Goal: Task Accomplishment & Management: Manage account settings

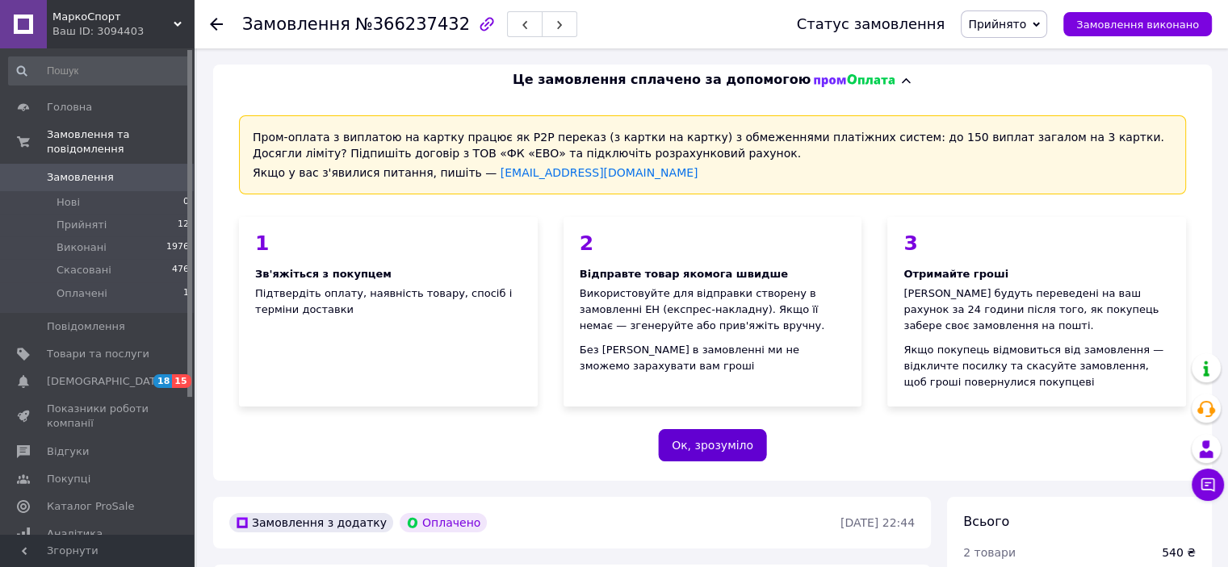
click at [720, 436] on button "Ок, зрозуміло" at bounding box center [712, 445] width 109 height 32
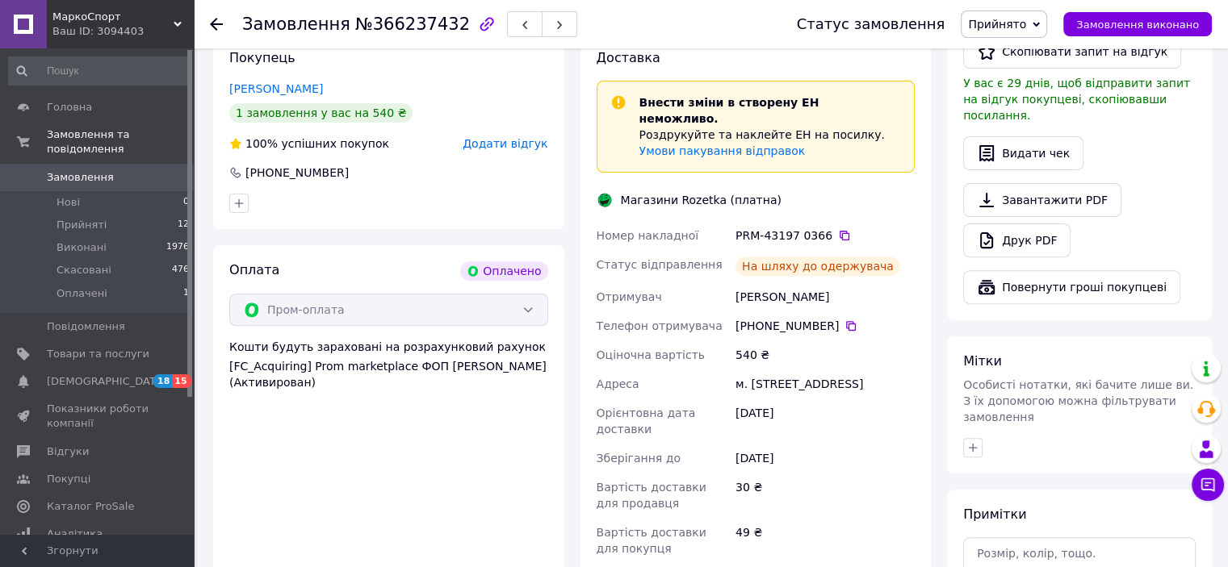
scroll to position [520, 0]
click at [73, 170] on span "Замовлення" at bounding box center [80, 177] width 67 height 15
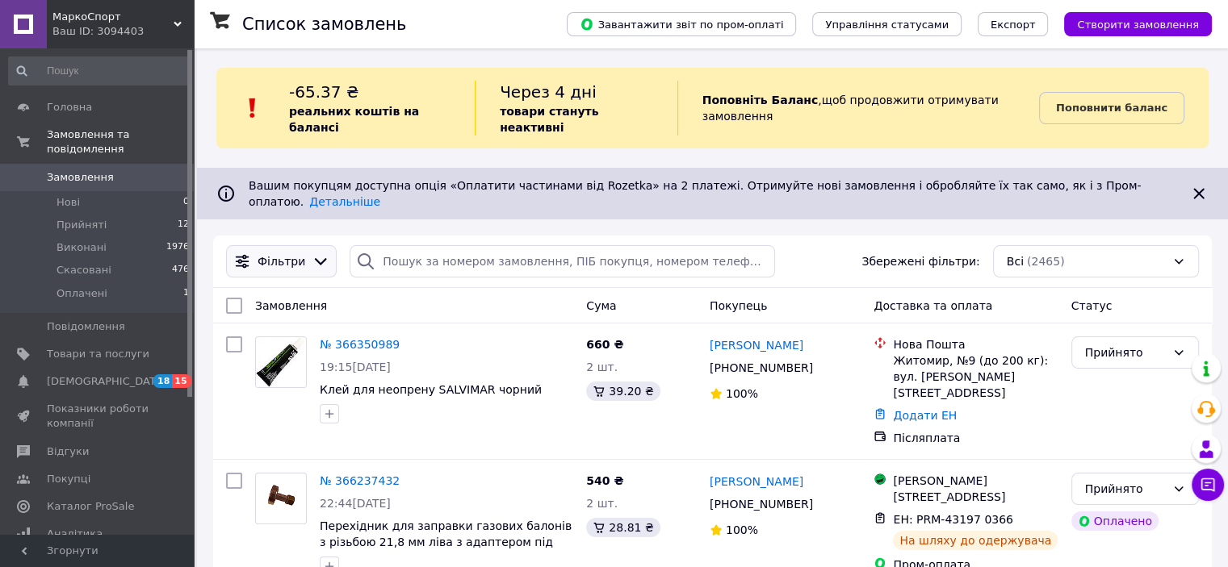
click at [278, 248] on div "Фільтри" at bounding box center [281, 261] width 111 height 32
click at [312, 253] on icon at bounding box center [321, 262] width 18 height 18
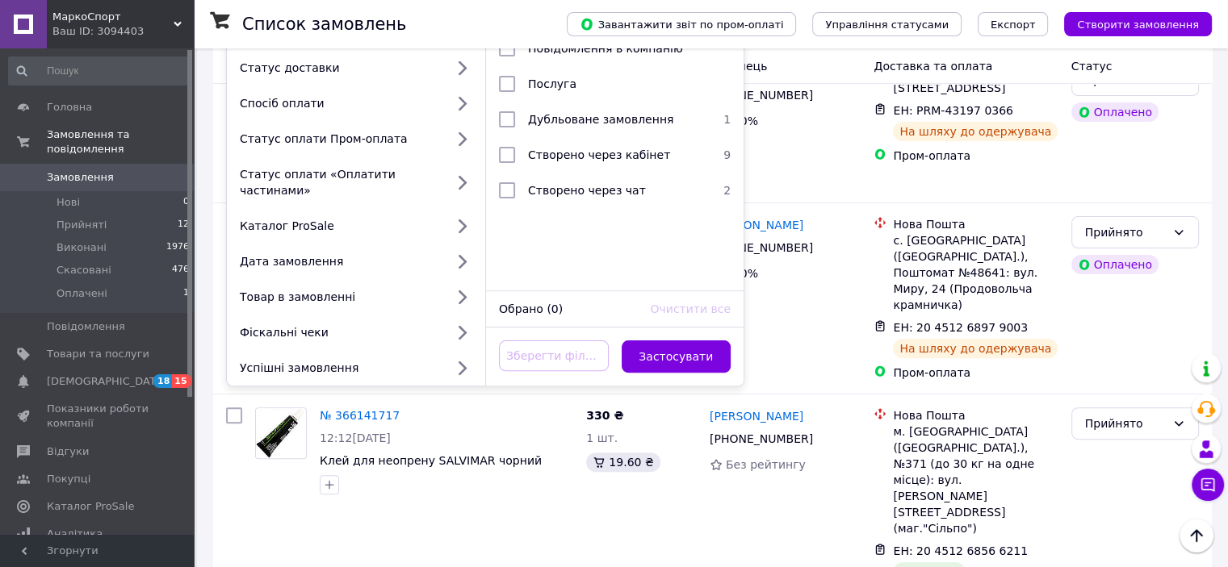
scroll to position [408, 0]
click at [304, 325] on div "Фіскальні чеки" at bounding box center [338, 333] width 211 height 16
click at [466, 323] on icon at bounding box center [461, 333] width 21 height 21
click at [456, 323] on icon at bounding box center [461, 333] width 21 height 21
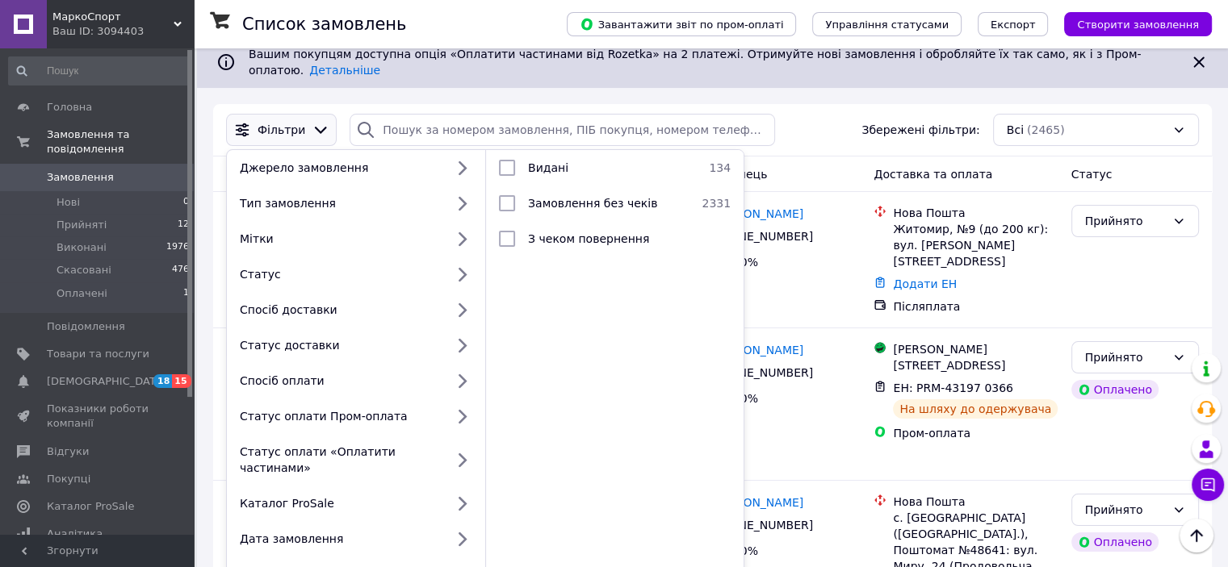
scroll to position [128, 0]
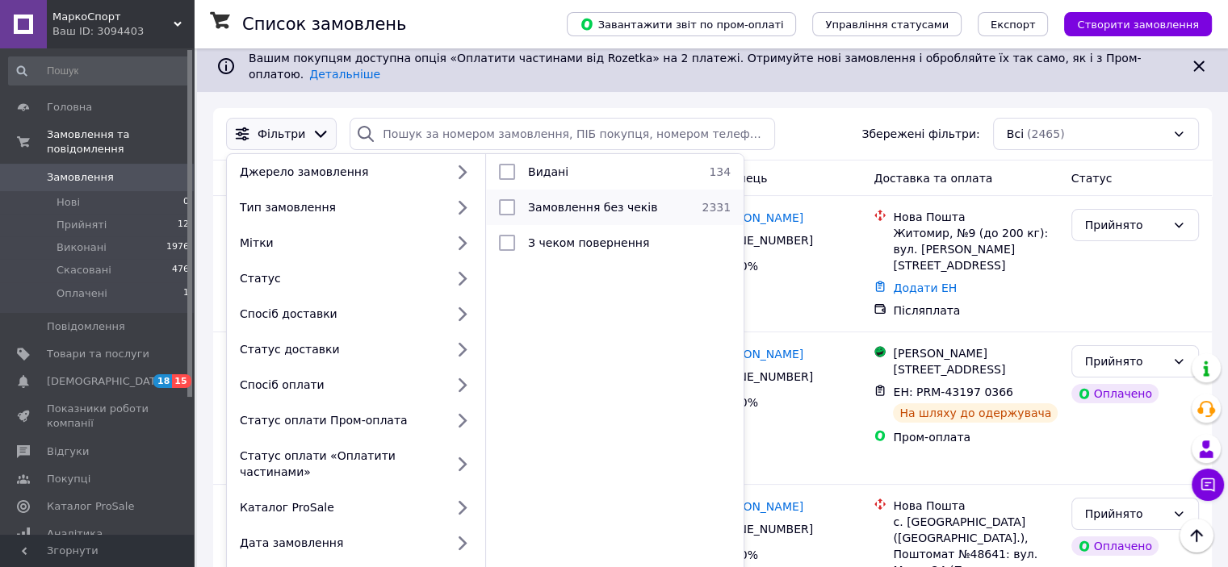
click at [613, 201] on span "Замовлення без чеків" at bounding box center [592, 207] width 129 height 13
checkbox input "true"
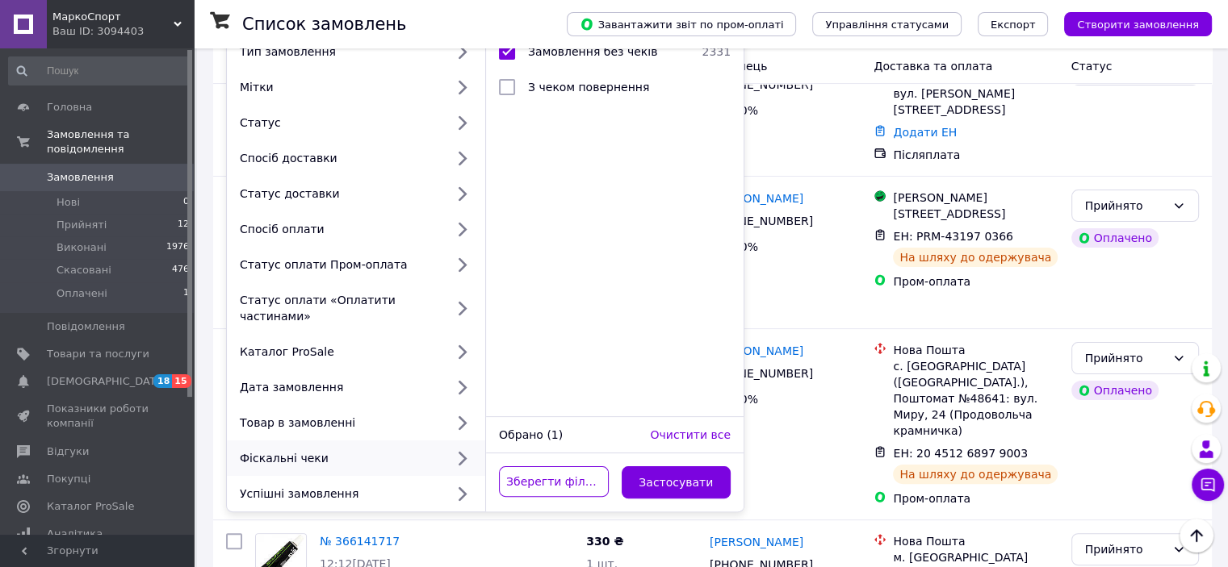
scroll to position [284, 0]
click at [662, 466] on button "Застосувати" at bounding box center [677, 482] width 110 height 32
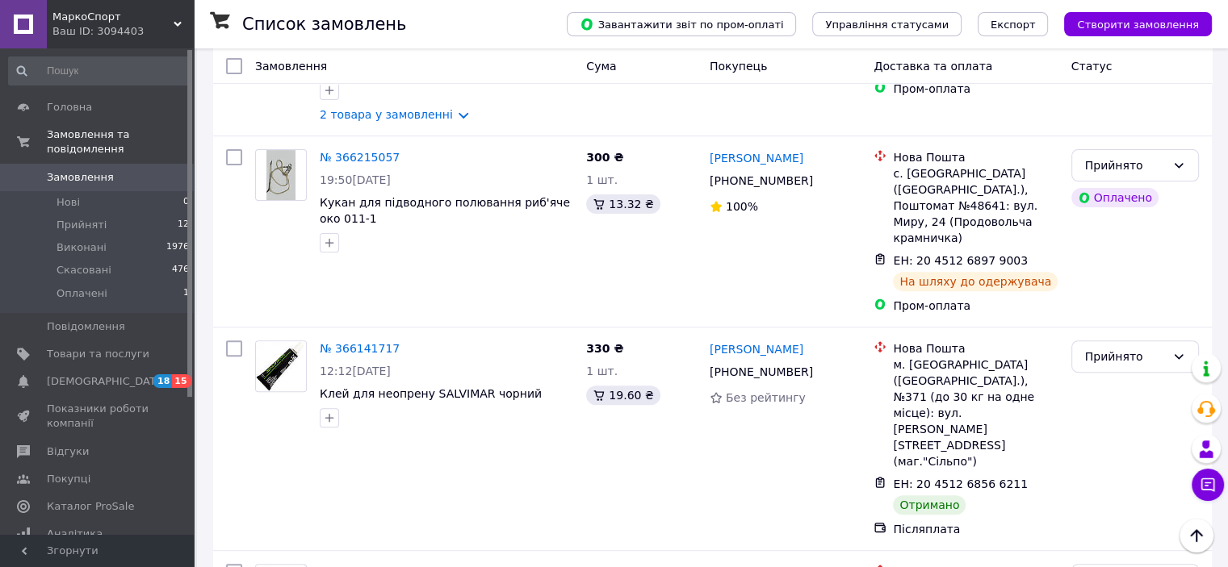
scroll to position [530, 0]
click at [403, 341] on icon at bounding box center [409, 347] width 13 height 13
click at [1031, 477] on icon at bounding box center [1037, 483] width 13 height 13
click at [363, 341] on link "№ 366141717" at bounding box center [360, 347] width 80 height 13
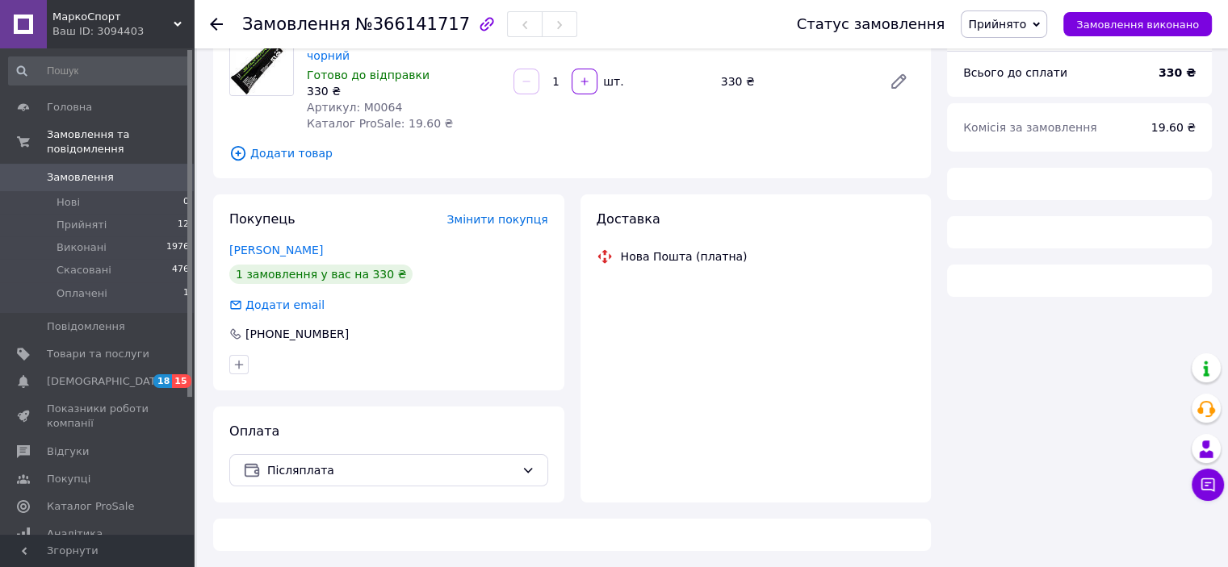
scroll to position [530, 0]
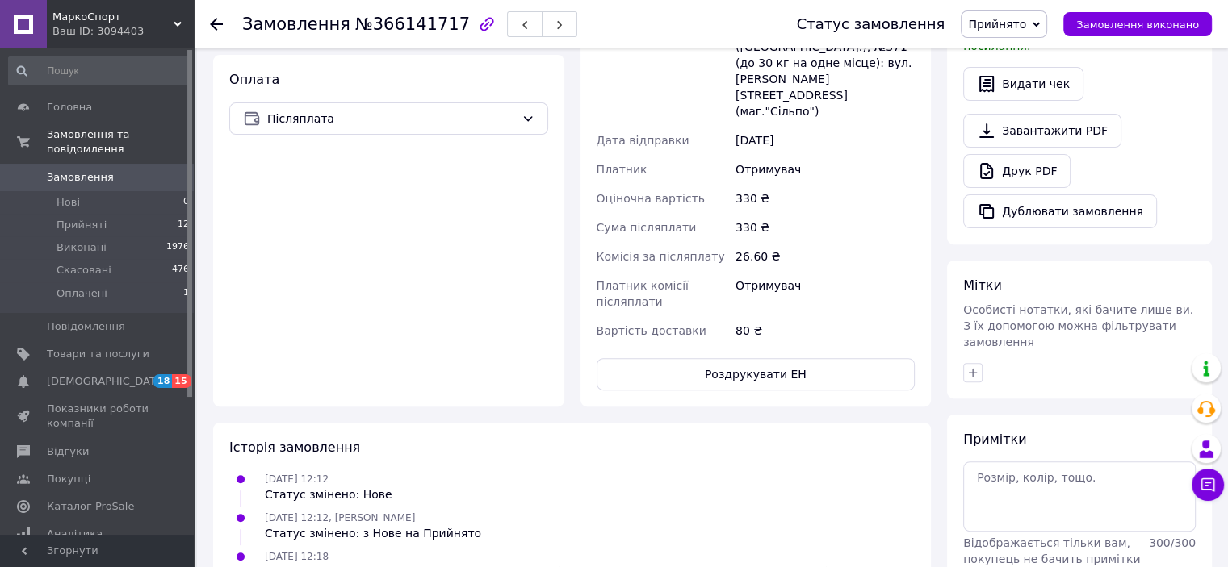
click at [1018, 432] on span "Примітки" at bounding box center [994, 439] width 63 height 15
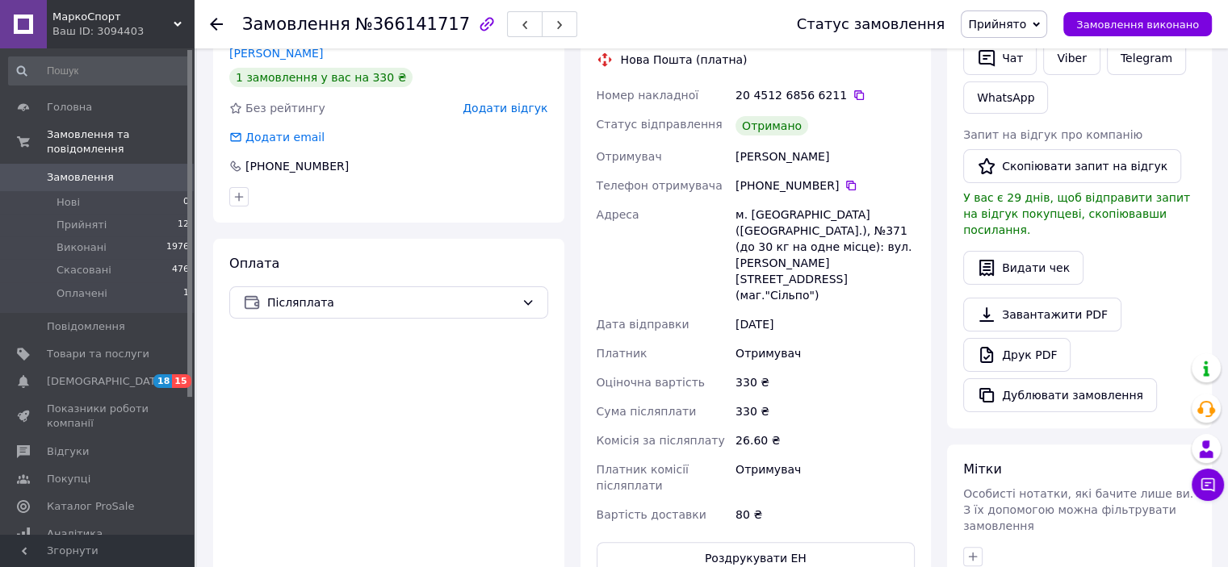
scroll to position [344, 0]
click at [1043, 253] on button "Видати чек" at bounding box center [1023, 270] width 120 height 34
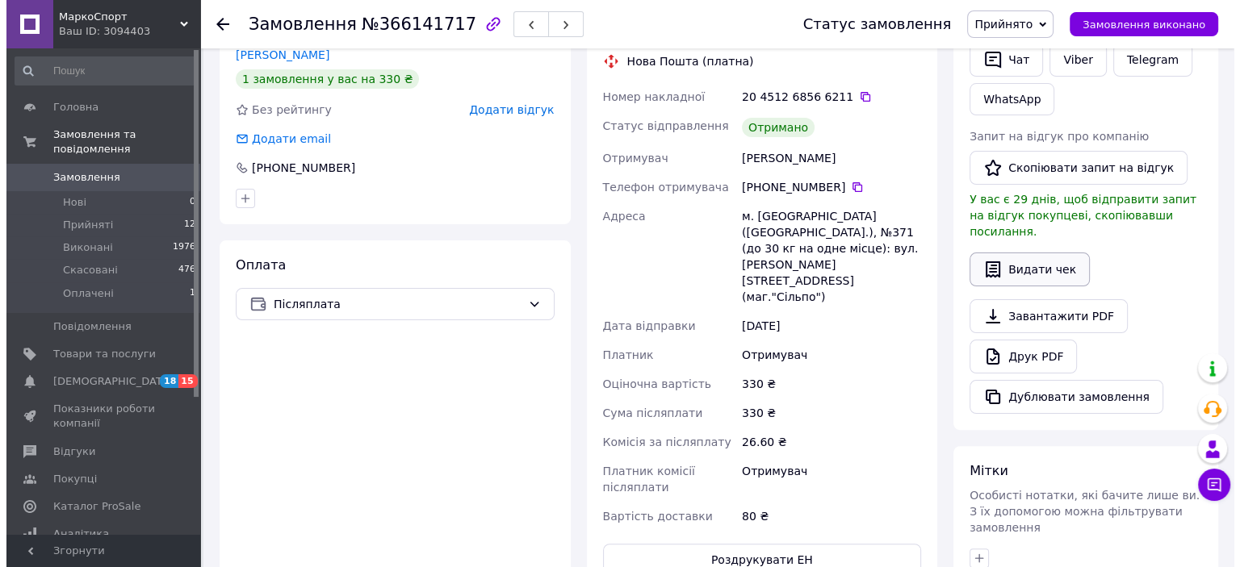
scroll to position [328, 0]
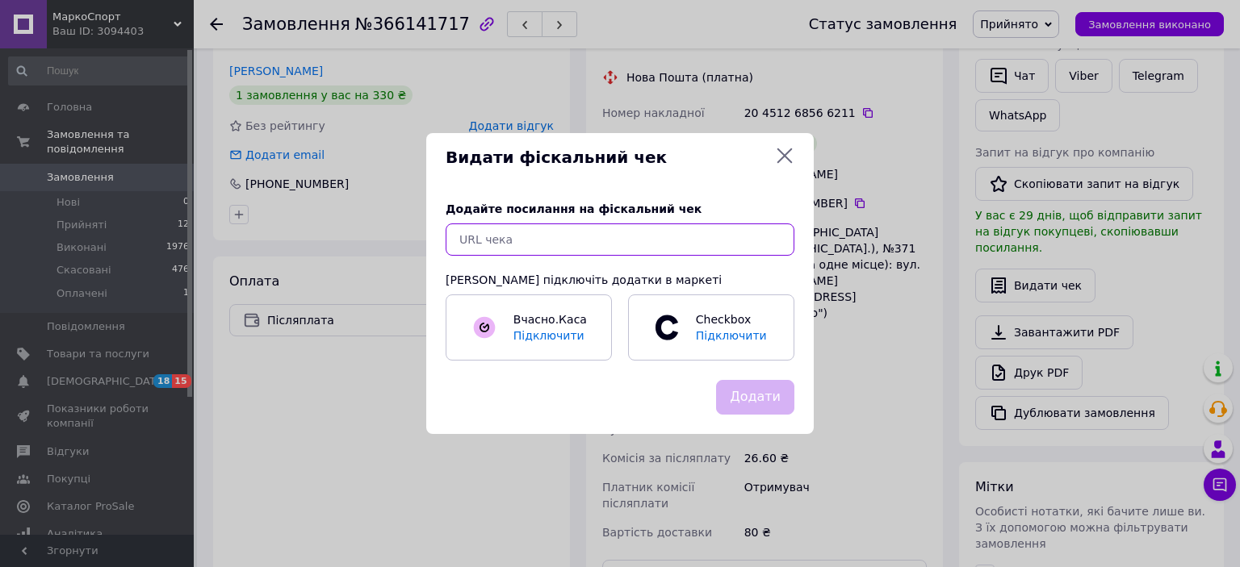
click at [672, 232] on input "text" at bounding box center [620, 240] width 349 height 32
paste input "https://check.cashalot.org.ua/receipt?id=5412739122&fn=4001174486"
type input "https://check.cashalot.org.ua/receipt?id=5412739122&fn=4001174486"
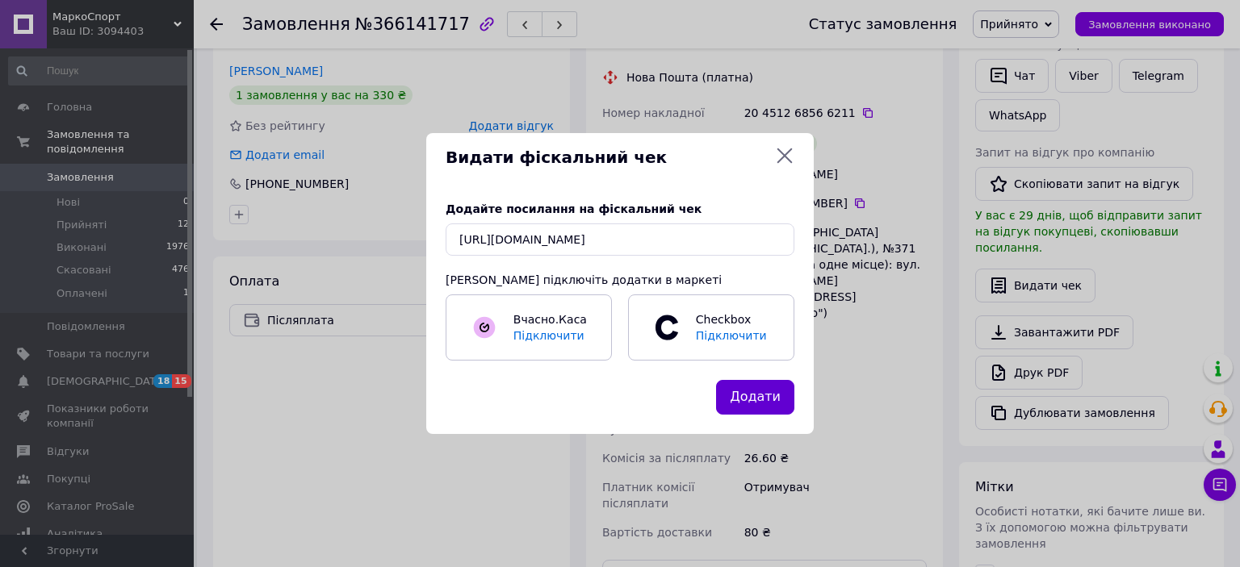
click at [746, 393] on button "Додати" at bounding box center [755, 397] width 78 height 35
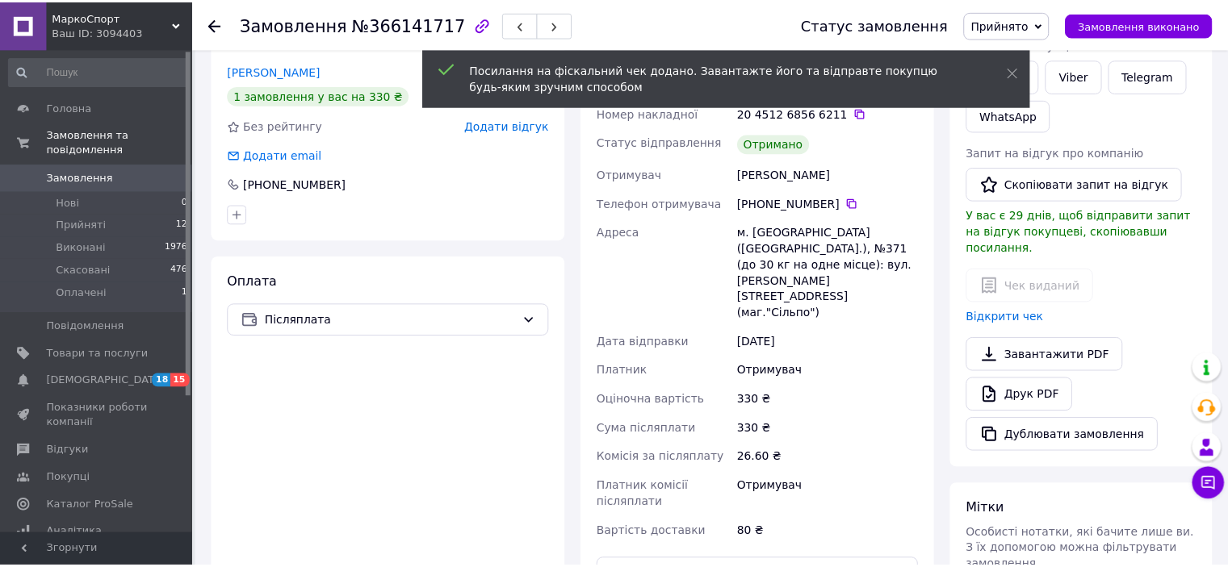
scroll to position [344, 0]
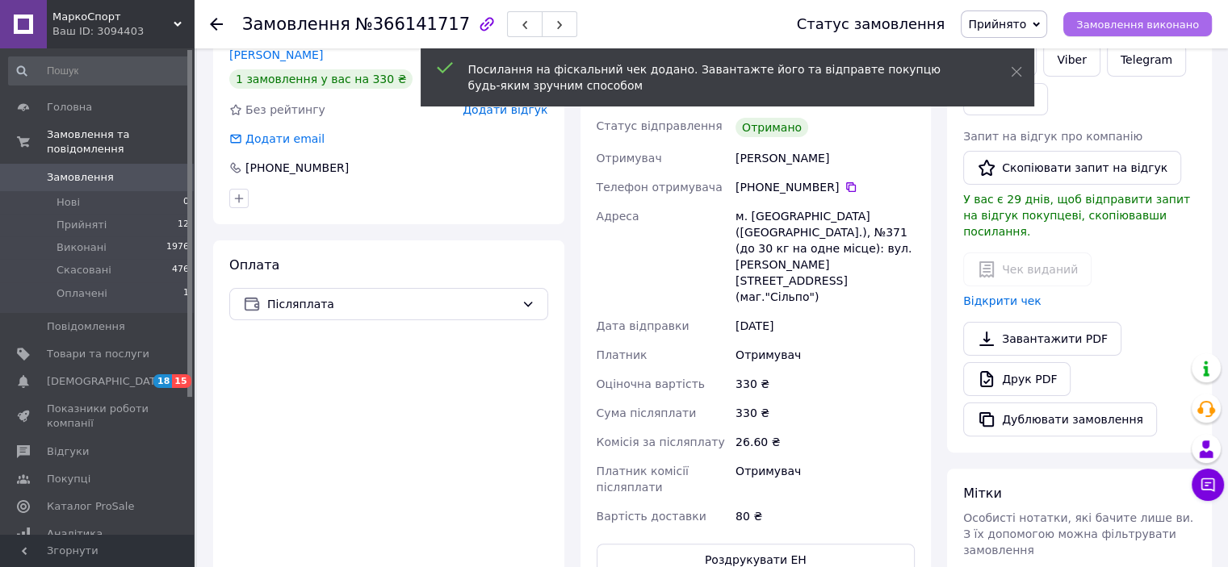
click at [1145, 27] on span "Замовлення виконано" at bounding box center [1137, 25] width 123 height 12
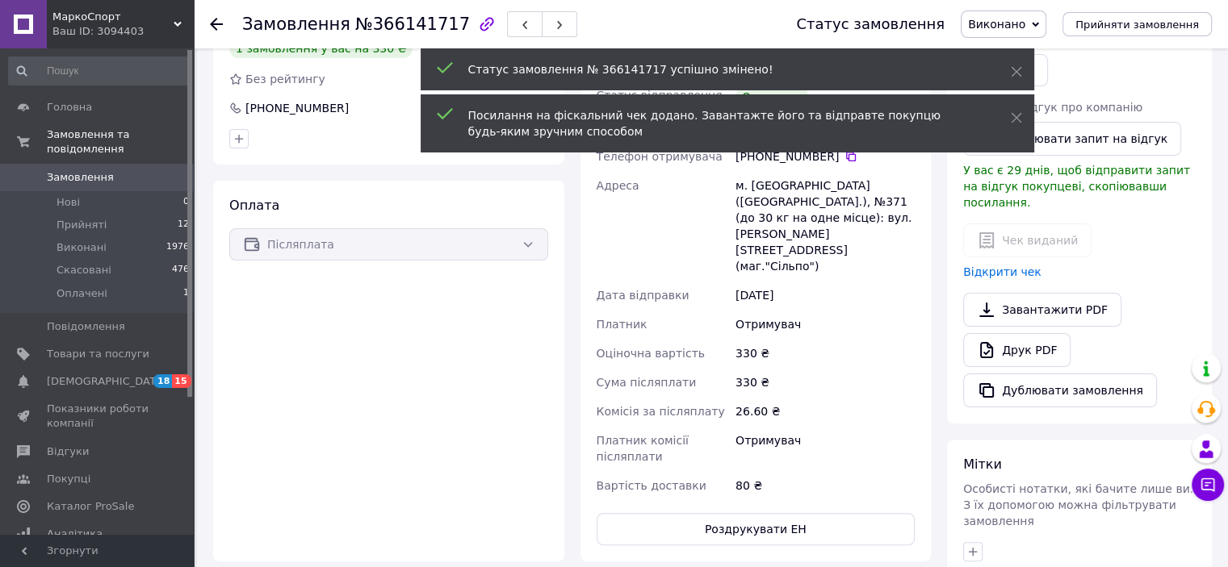
scroll to position [313, 0]
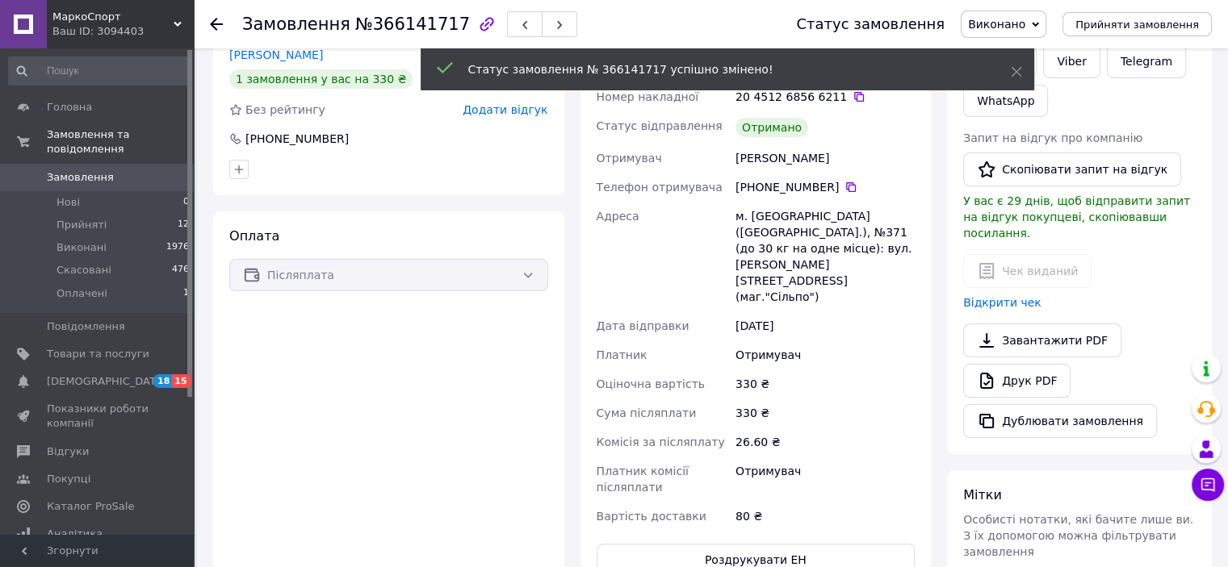
click at [220, 19] on icon at bounding box center [216, 24] width 13 height 13
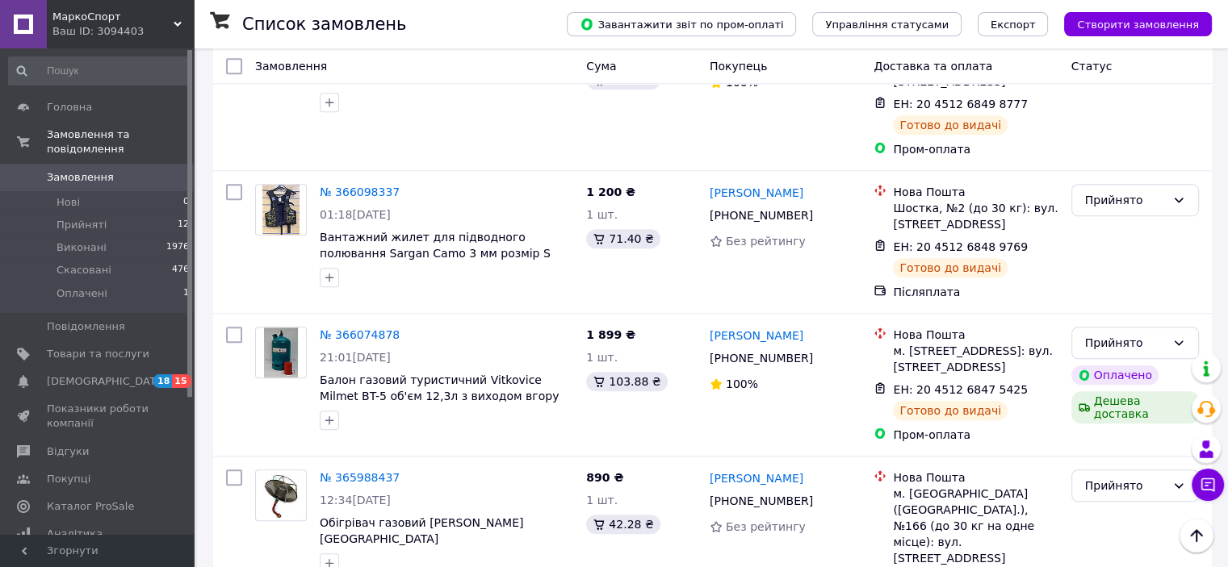
scroll to position [1243, 0]
click at [403, 471] on icon at bounding box center [409, 477] width 13 height 13
click at [347, 471] on link "№ 365988437" at bounding box center [360, 477] width 80 height 13
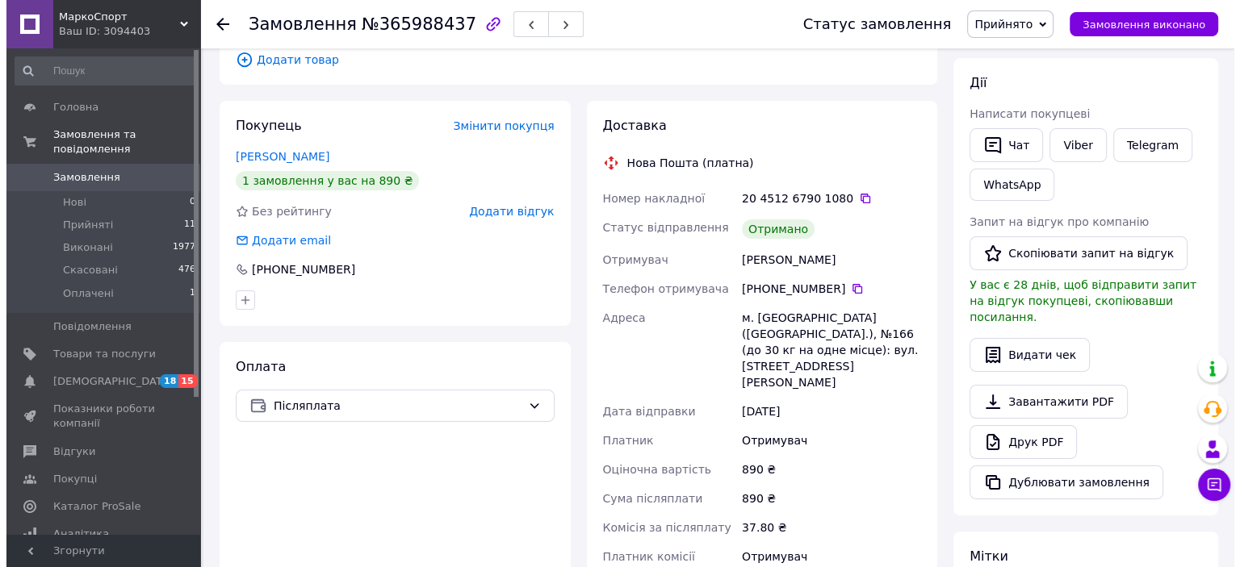
scroll to position [249, 0]
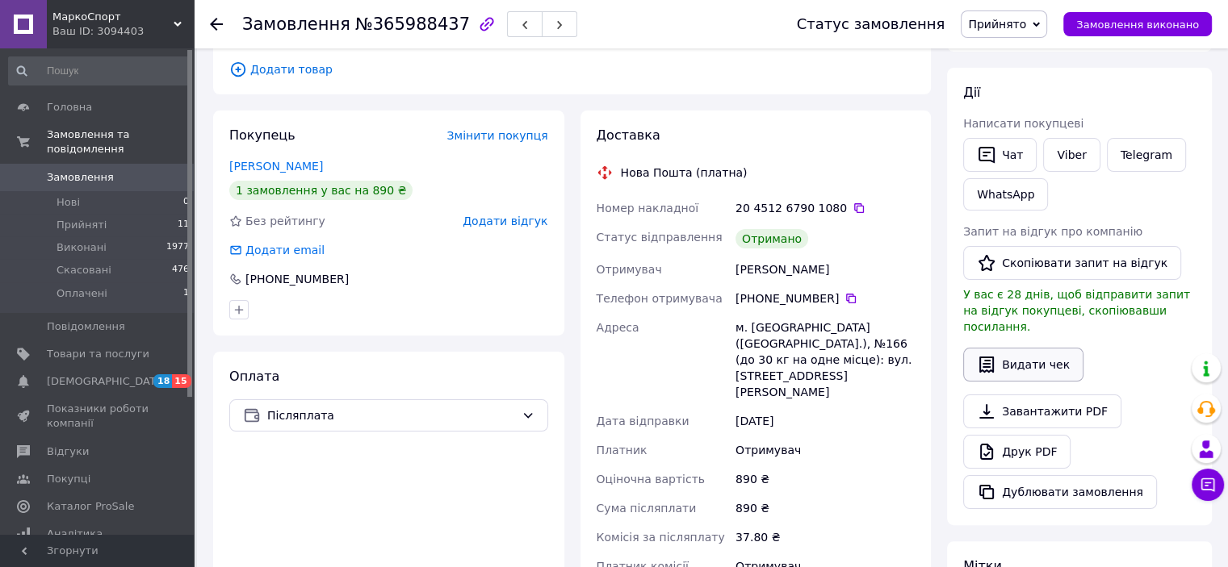
click at [1023, 348] on button "Видати чек" at bounding box center [1023, 365] width 120 height 34
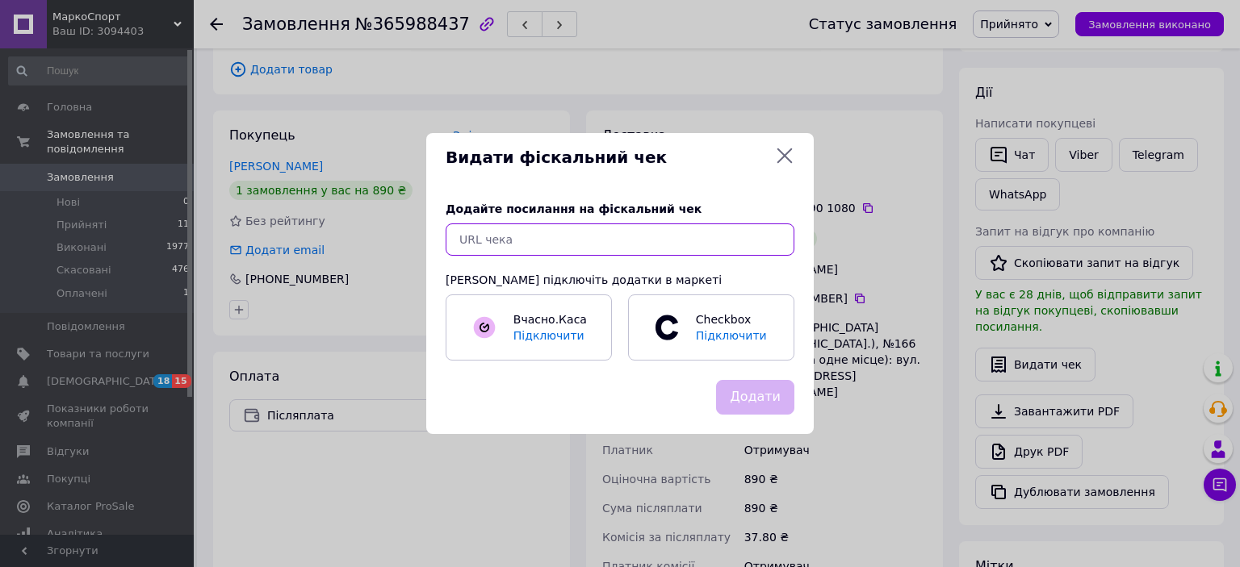
click at [688, 232] on input "text" at bounding box center [620, 240] width 349 height 32
paste input "https://check.cashalot.org.ua/receipt?id=5412741214&fn=4001174486"
type input "https://check.cashalot.org.ua/receipt?id=5412741214&fn=4001174486"
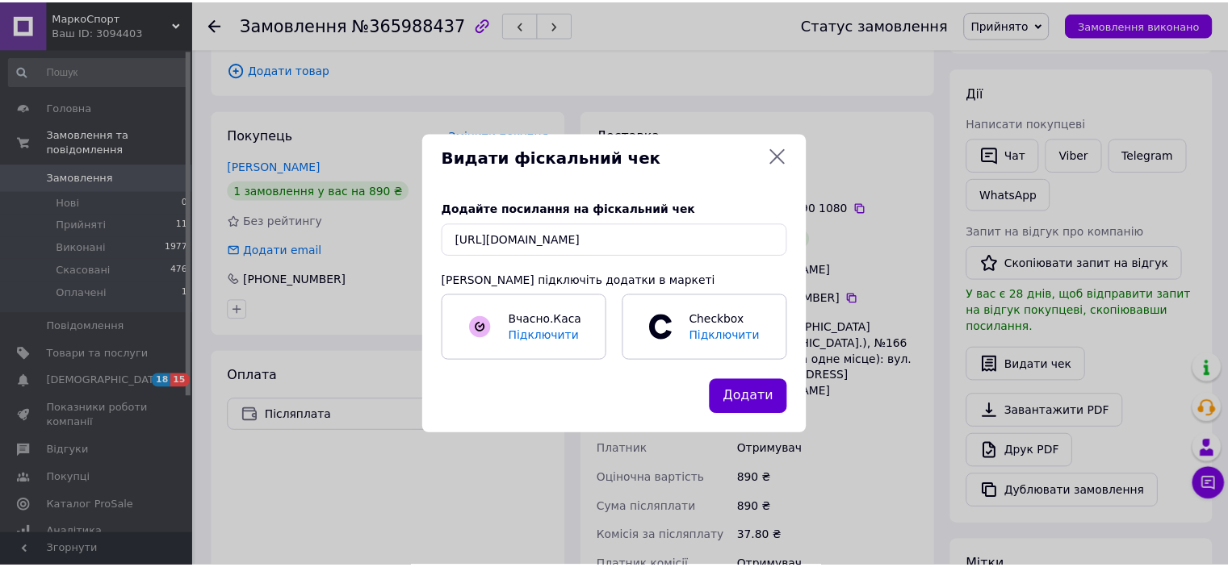
scroll to position [0, 0]
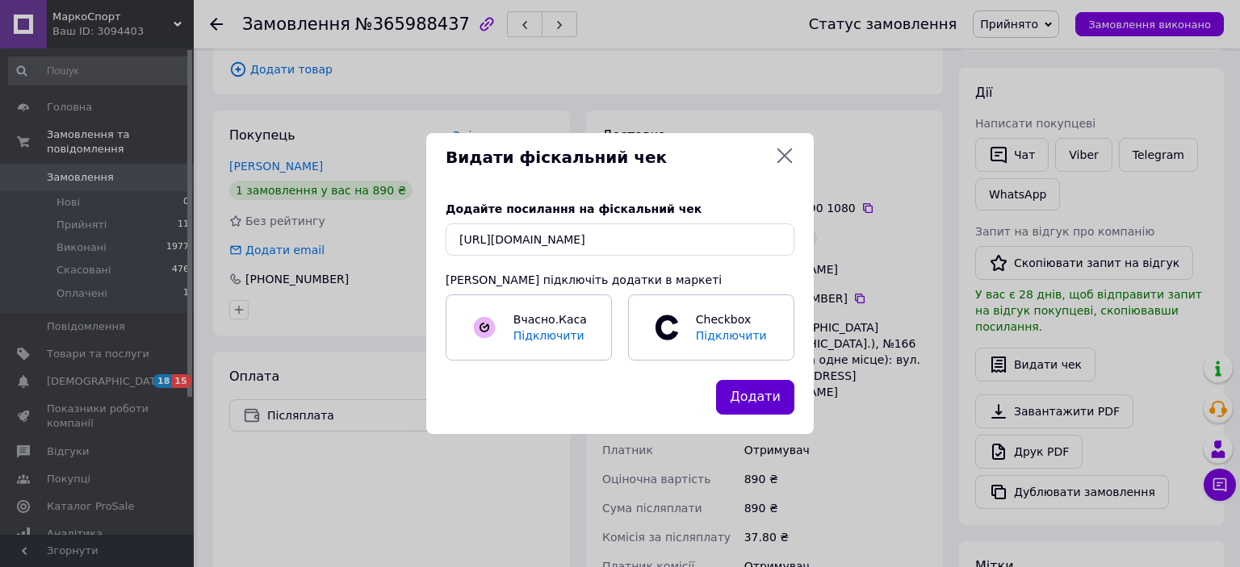
click at [765, 406] on button "Додати" at bounding box center [755, 397] width 78 height 35
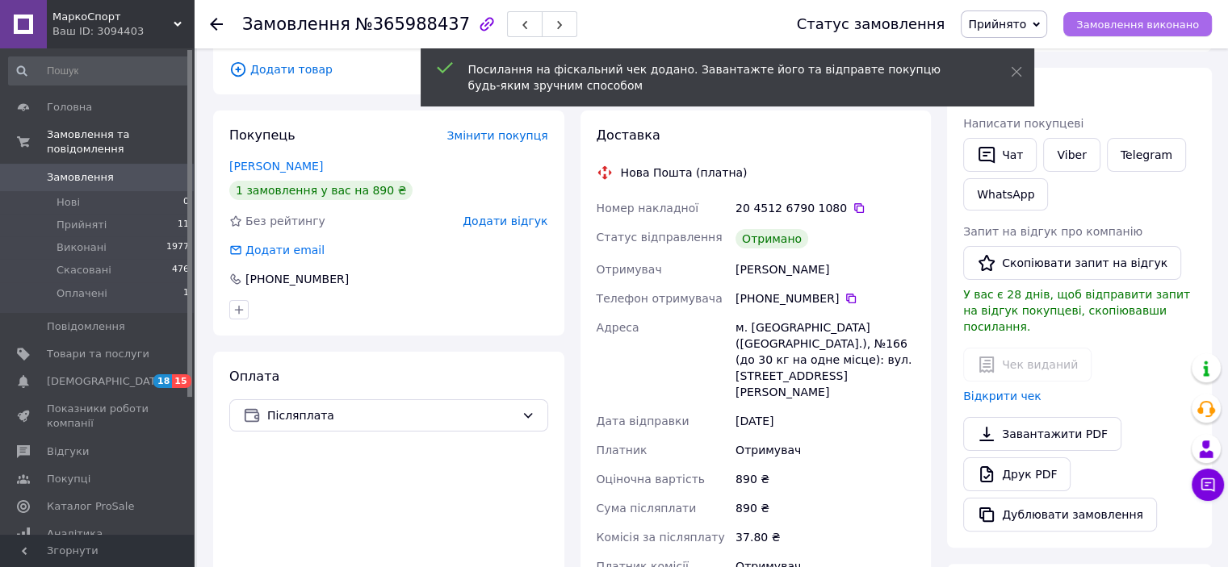
click at [1147, 23] on span "Замовлення виконано" at bounding box center [1137, 25] width 123 height 12
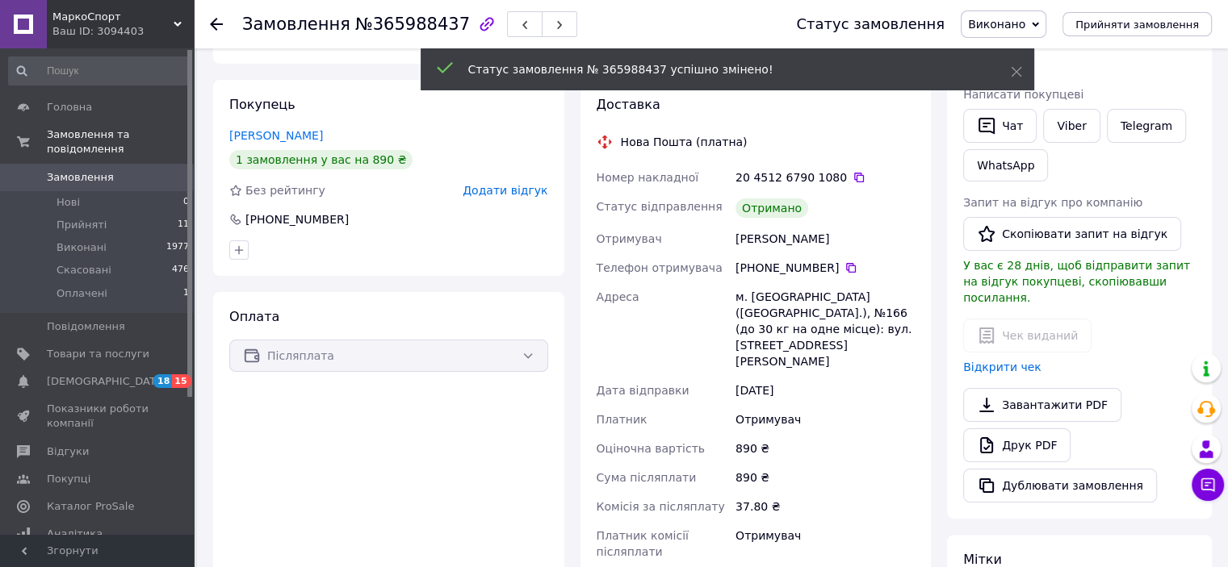
click at [218, 19] on icon at bounding box center [216, 24] width 13 height 13
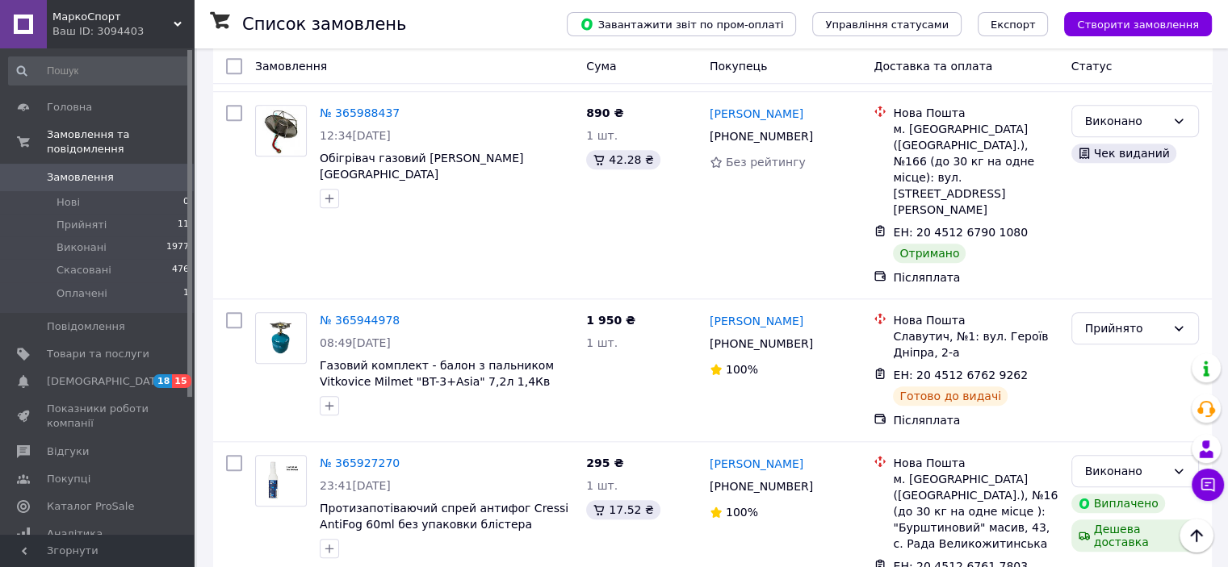
scroll to position [1387, 0]
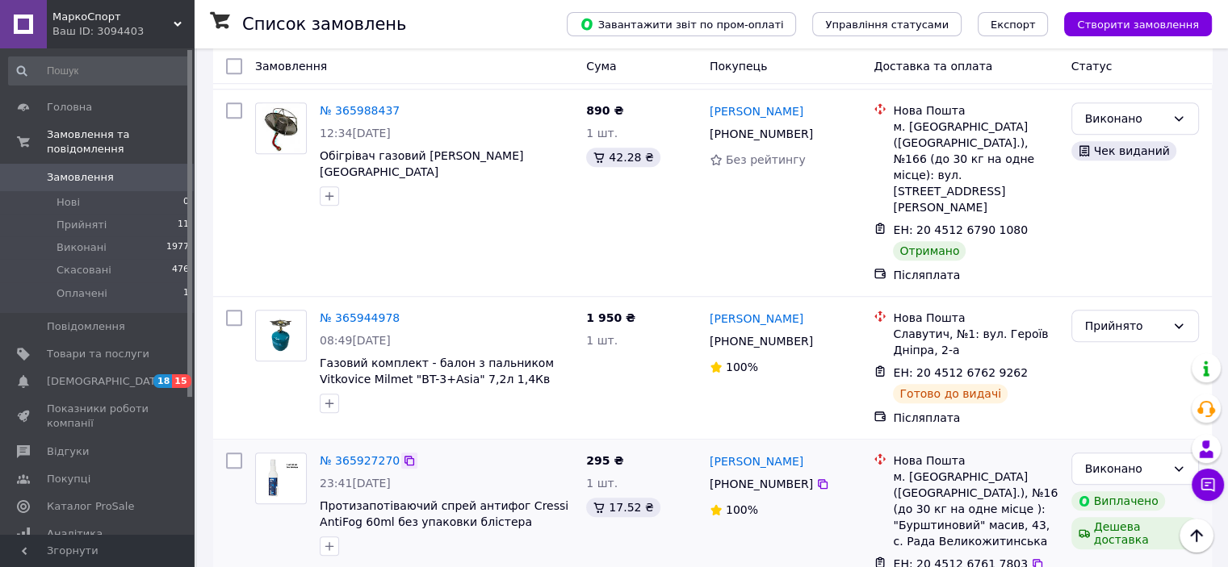
click at [403, 454] on icon at bounding box center [409, 460] width 13 height 13
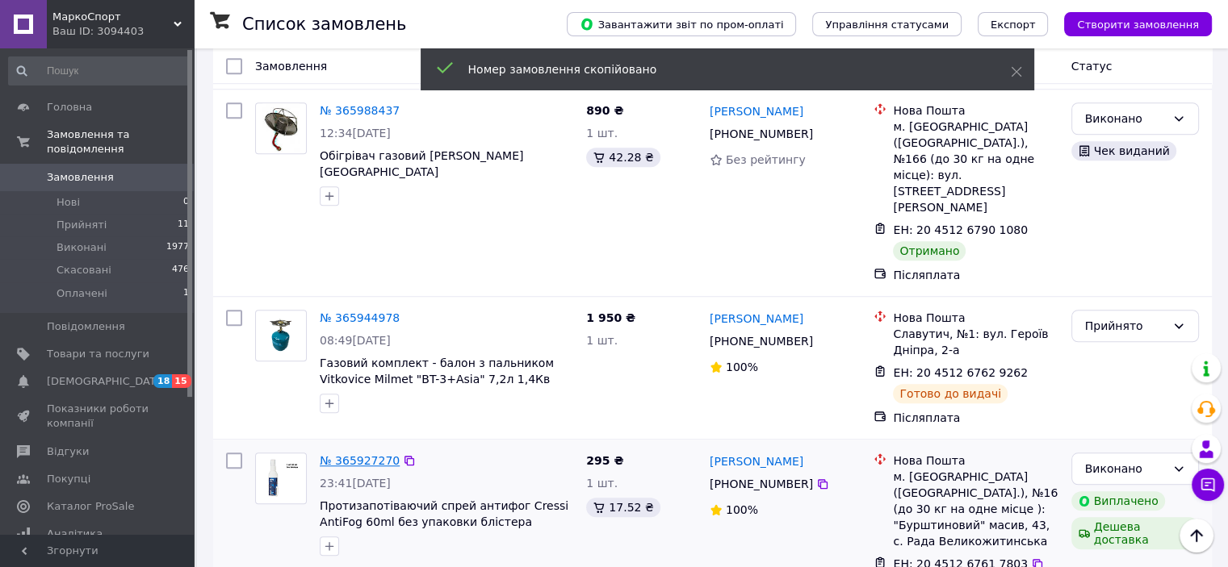
click at [370, 454] on link "№ 365927270" at bounding box center [360, 460] width 80 height 13
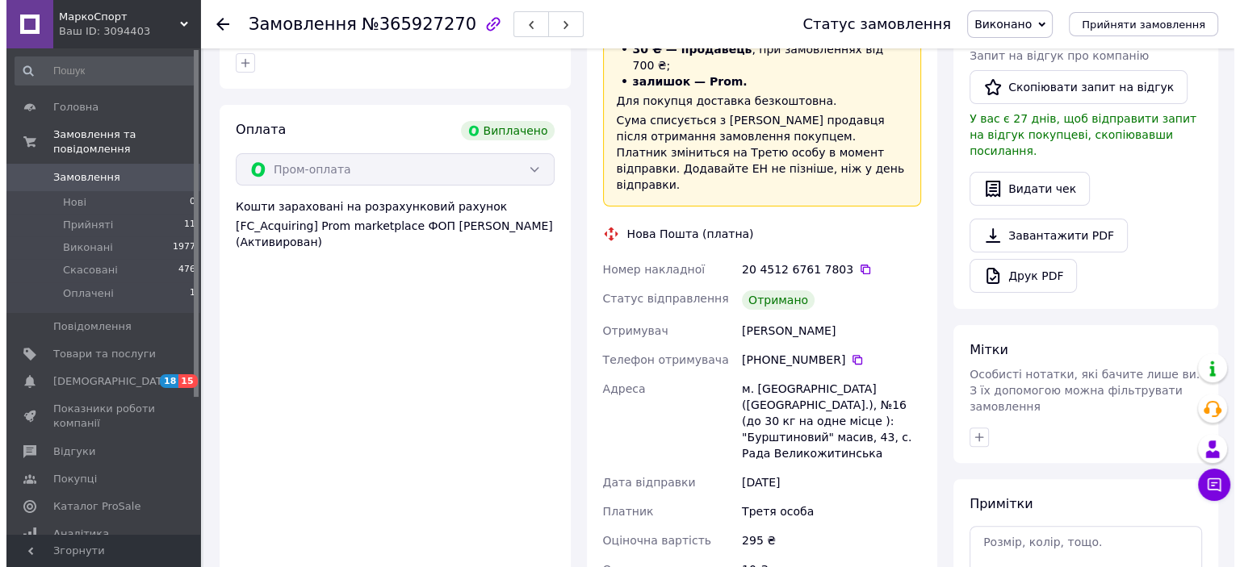
scroll to position [434, 0]
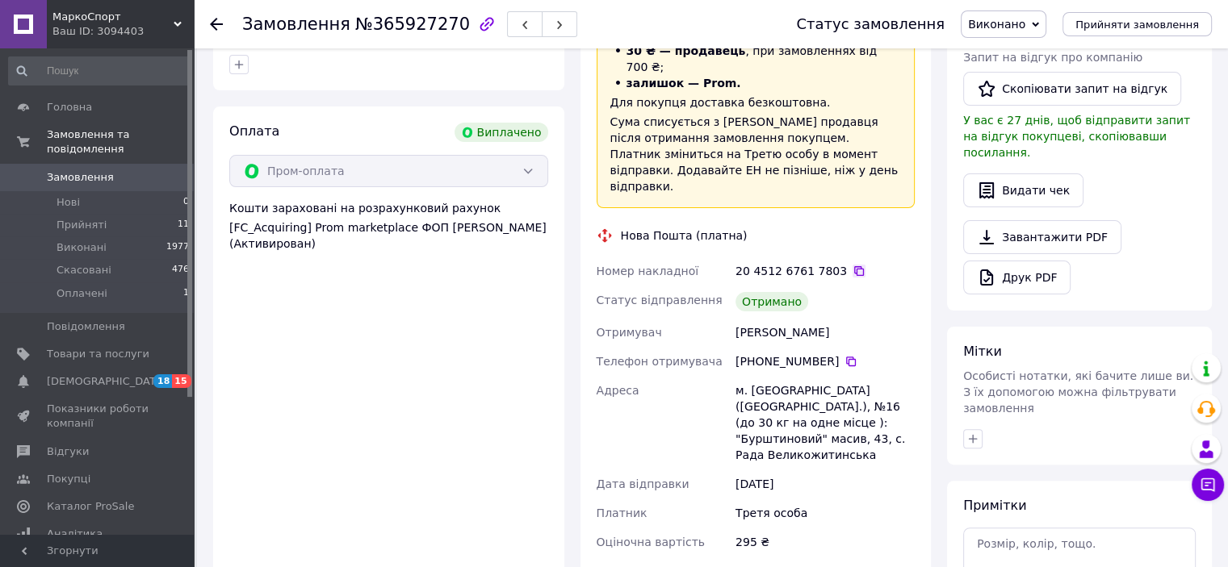
click at [852, 265] on icon at bounding box center [858, 271] width 13 height 13
click at [1023, 174] on button "Видати чек" at bounding box center [1023, 191] width 120 height 34
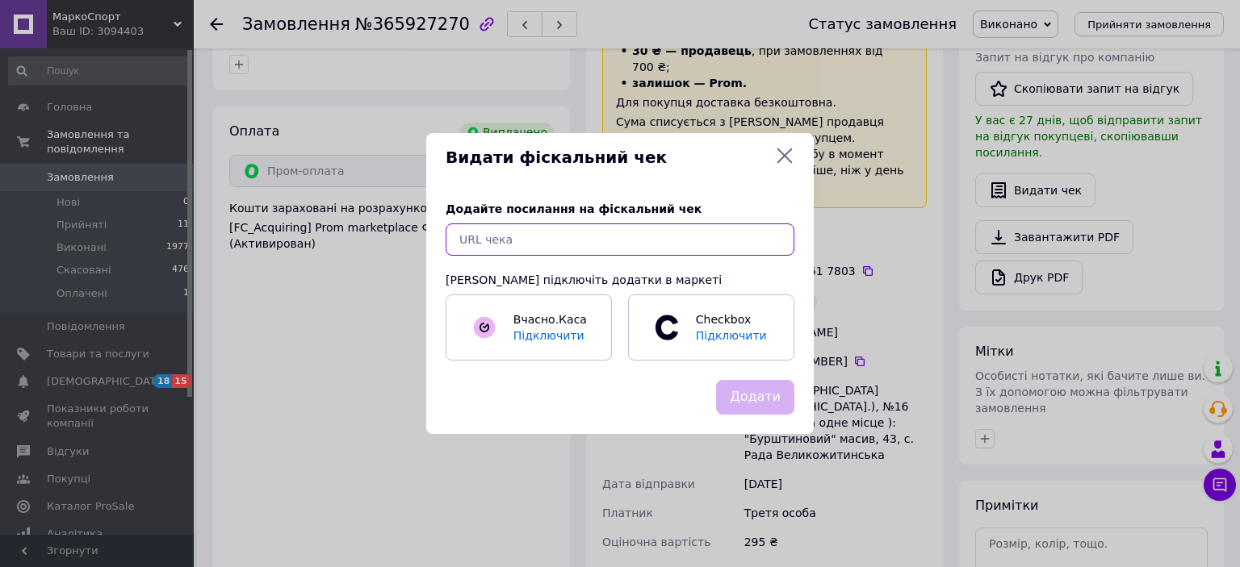
click at [710, 245] on input "text" at bounding box center [620, 240] width 349 height 32
paste input "https://check.cashalot.org.ua/receipt?id=5412743263&fn=4001174486"
type input "https://check.cashalot.org.ua/receipt?id=5412743263&fn=4001174486"
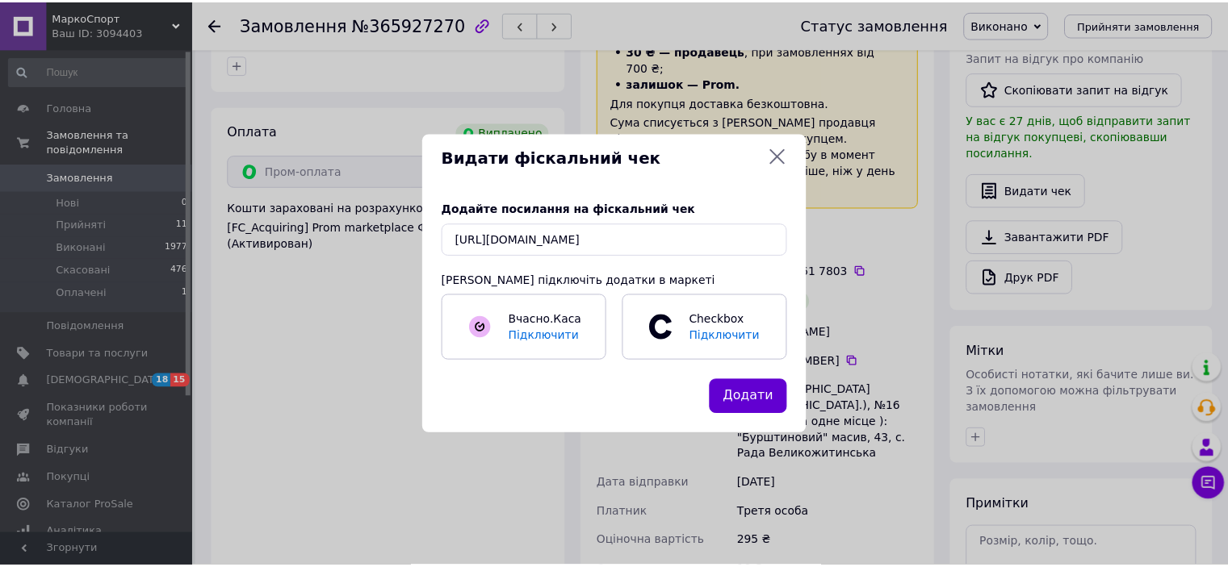
scroll to position [0, 0]
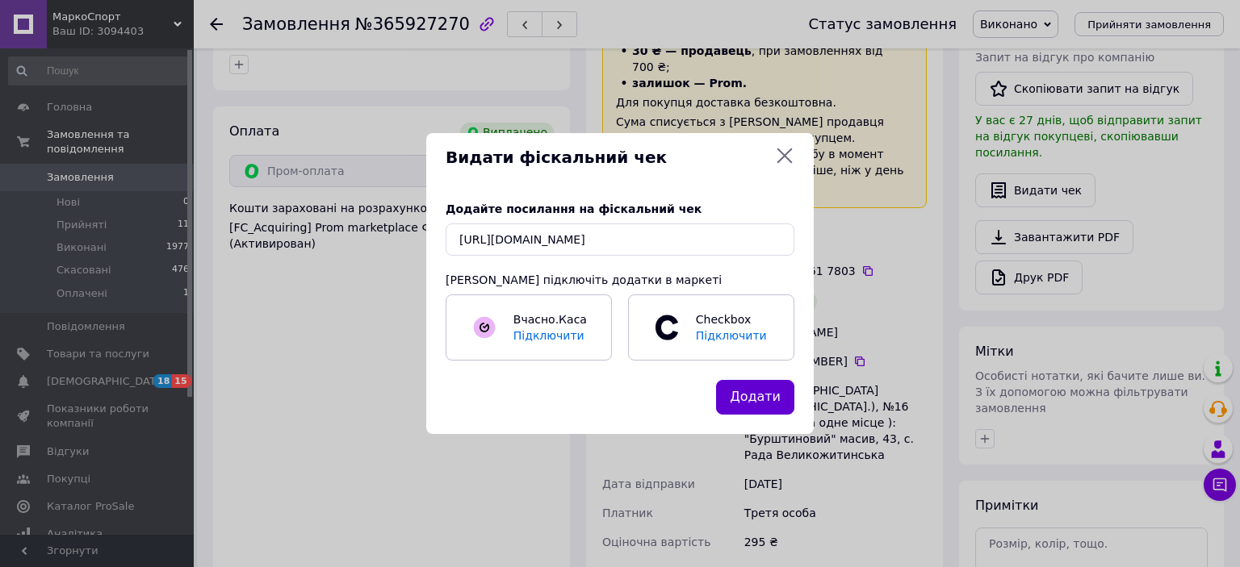
click at [772, 394] on button "Додати" at bounding box center [755, 397] width 78 height 35
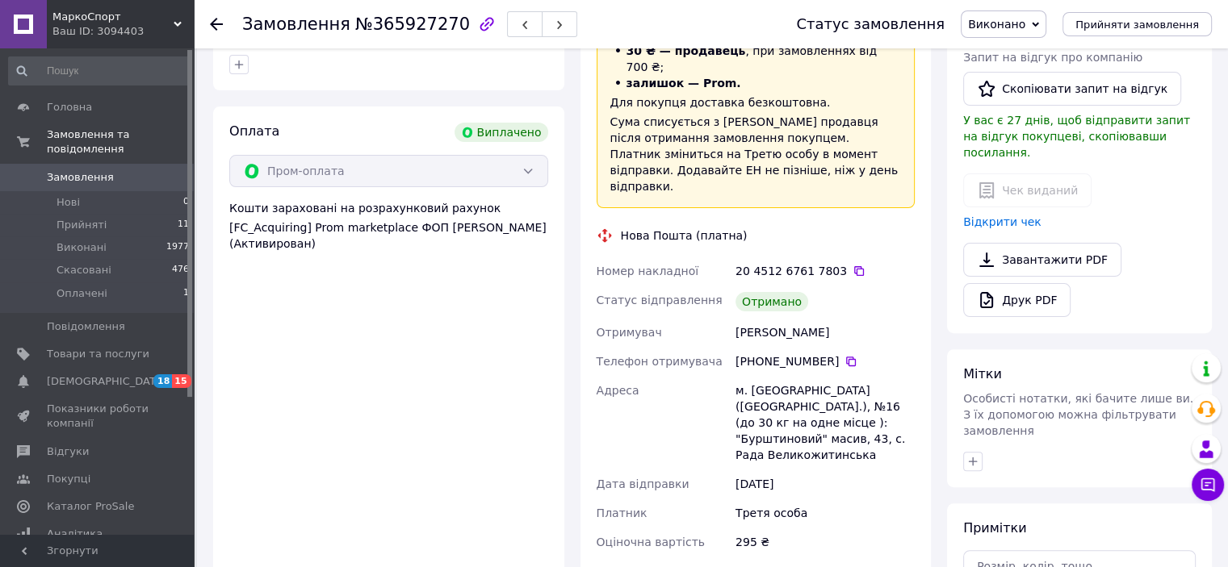
click at [213, 23] on use at bounding box center [216, 24] width 13 height 13
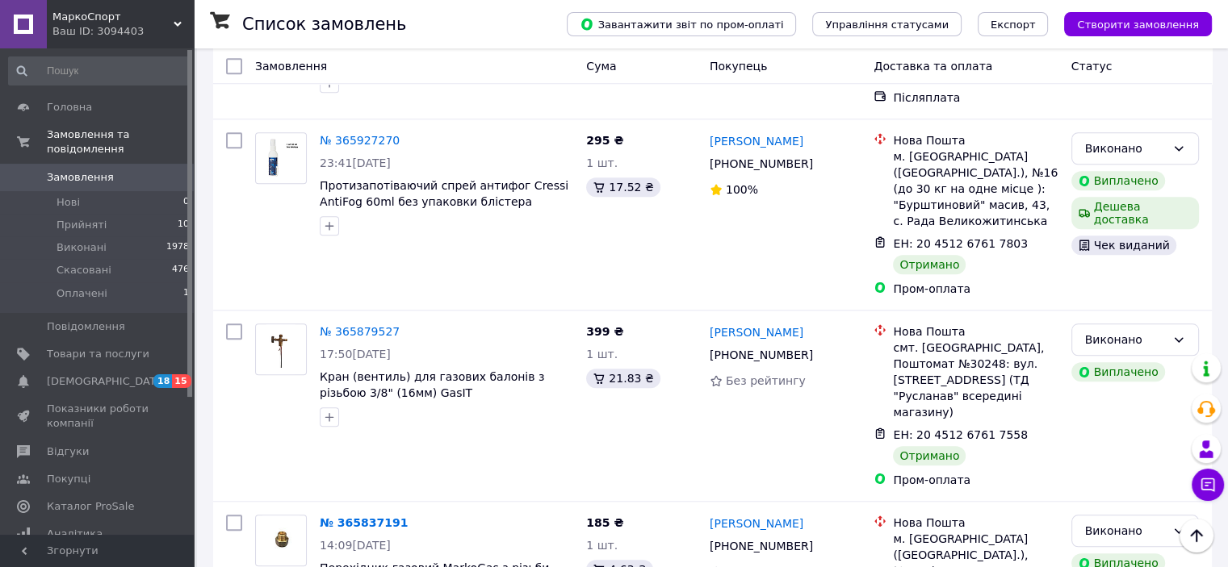
scroll to position [1501, 0]
click at [403, 325] on icon at bounding box center [409, 331] width 13 height 13
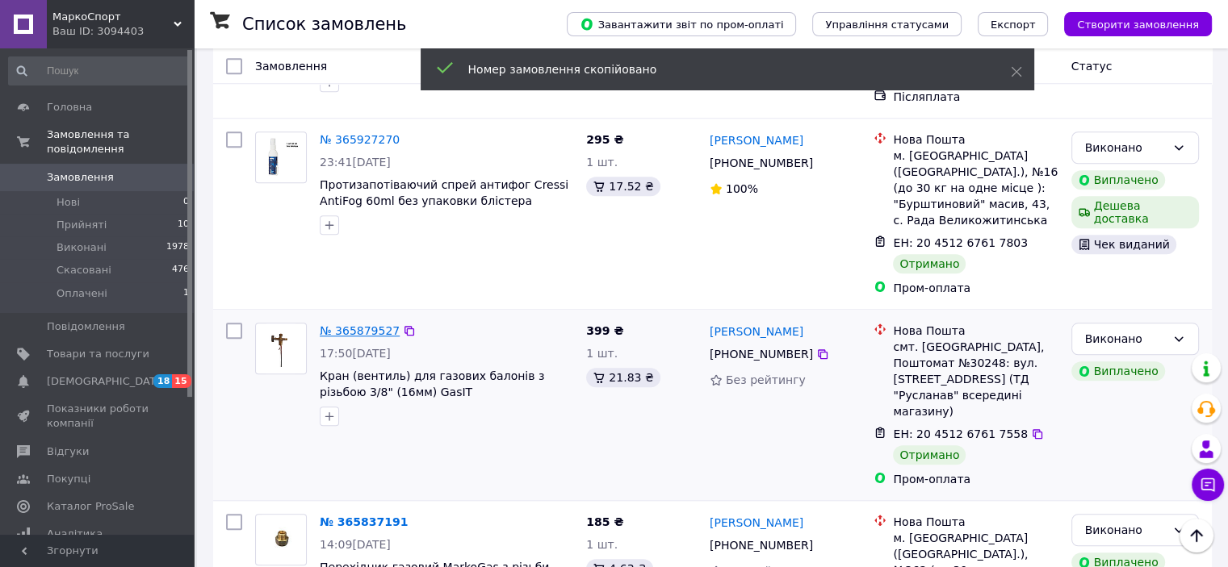
click at [364, 325] on link "№ 365879527" at bounding box center [360, 331] width 80 height 13
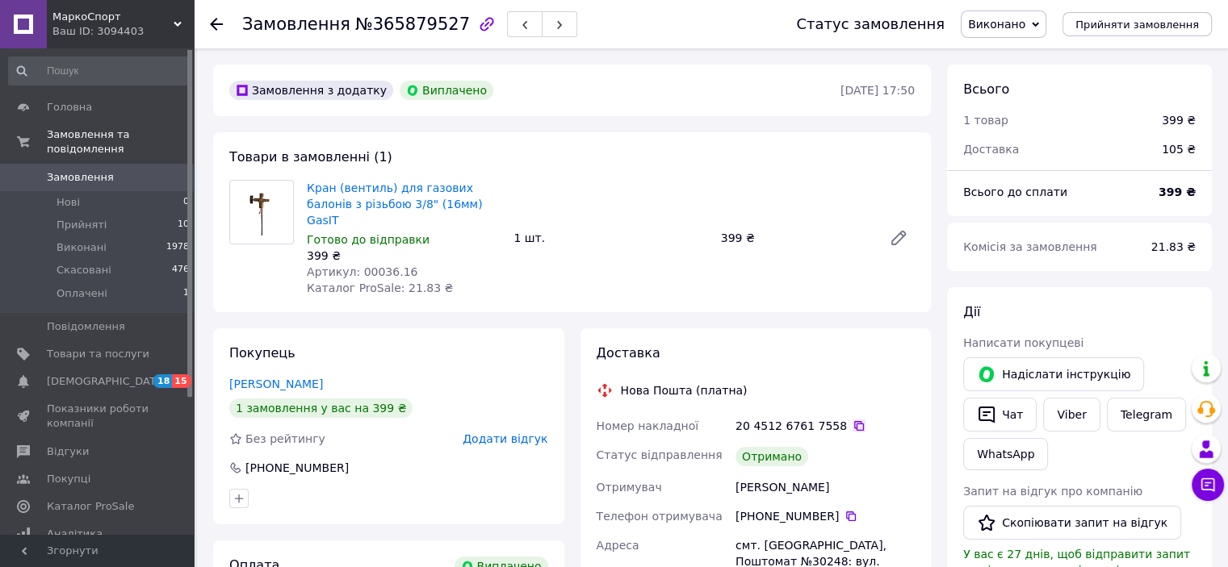
click at [852, 420] on icon at bounding box center [858, 426] width 13 height 13
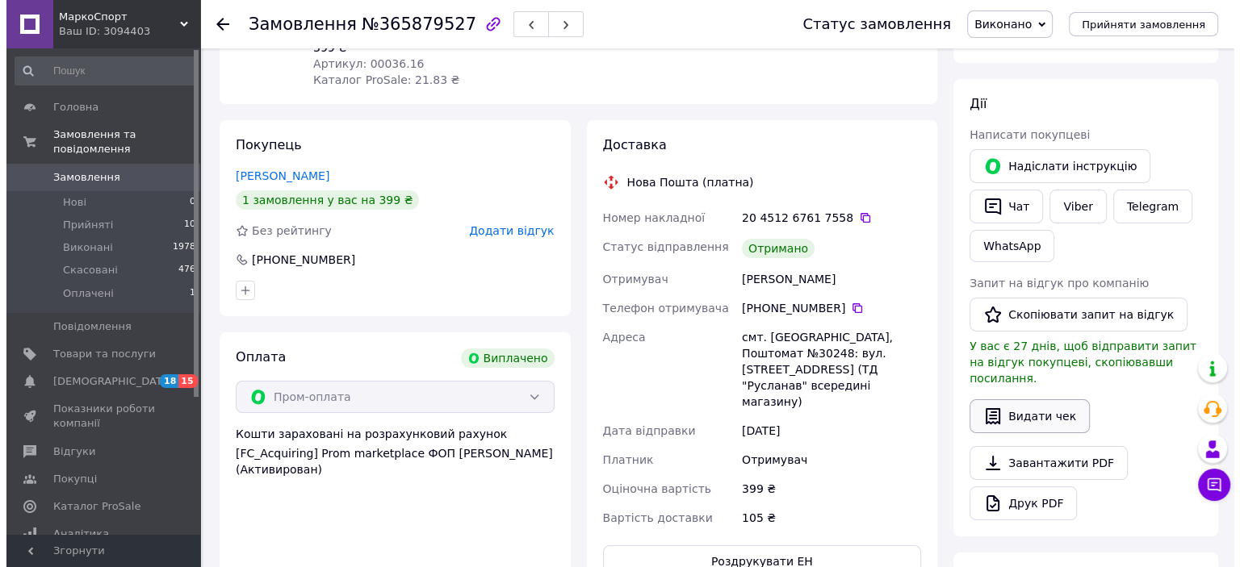
scroll to position [210, 0]
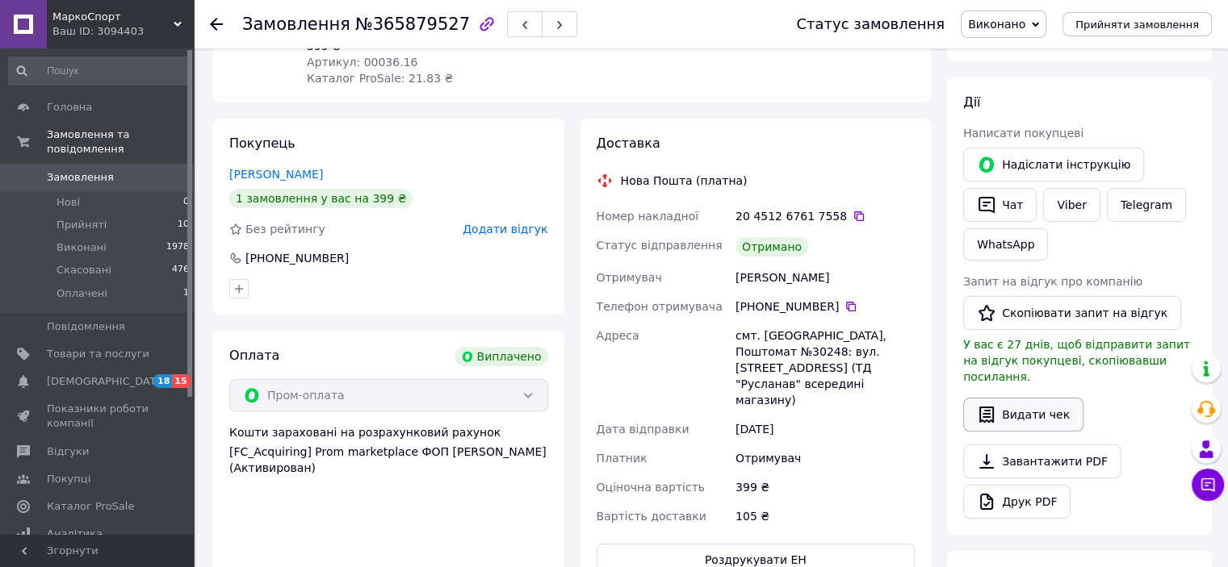
click at [1020, 398] on button "Видати чек" at bounding box center [1023, 415] width 120 height 34
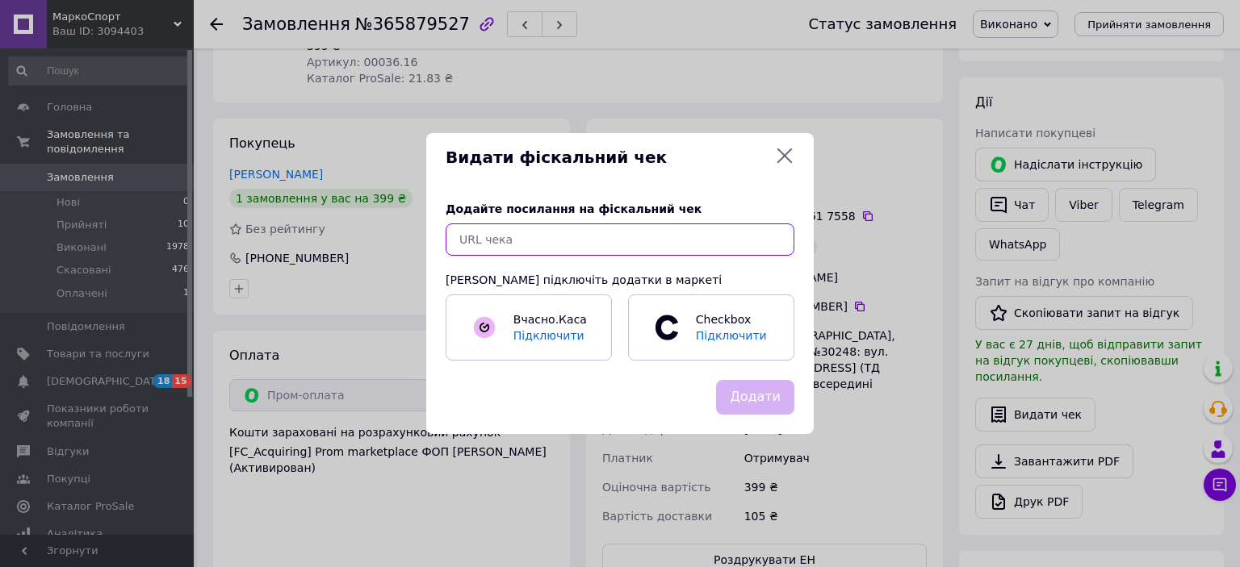
click at [698, 245] on input "text" at bounding box center [620, 240] width 349 height 32
paste input "https://check.cashalot.org.ua/receipt?id=5412745007&fn=4001174486"
type input "https://check.cashalot.org.ua/receipt?id=5412745007&fn=4001174486"
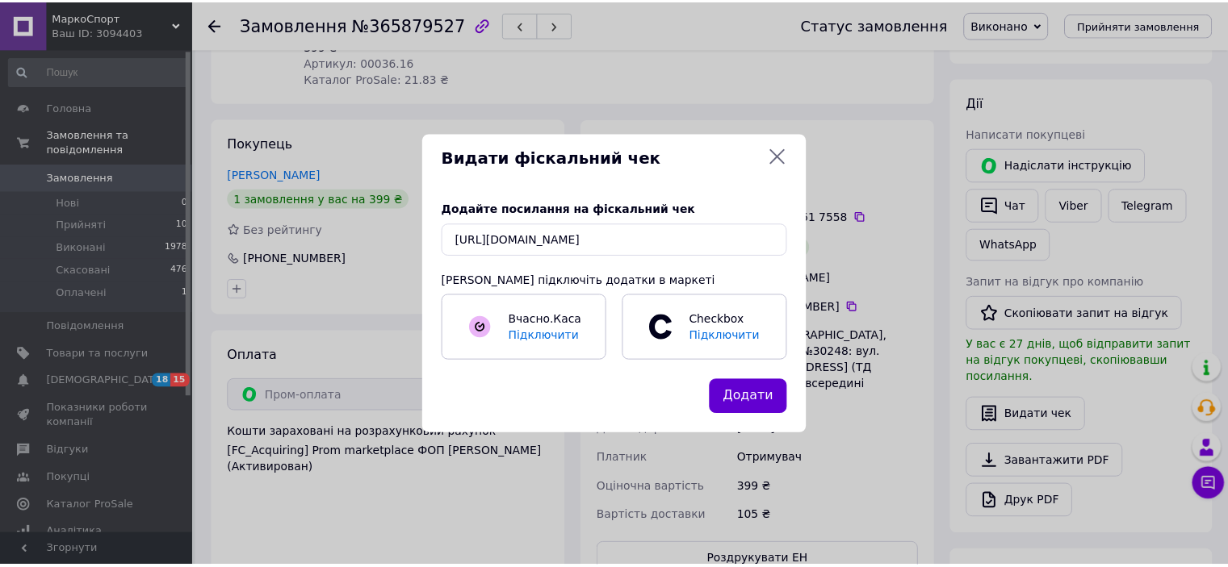
scroll to position [0, 0]
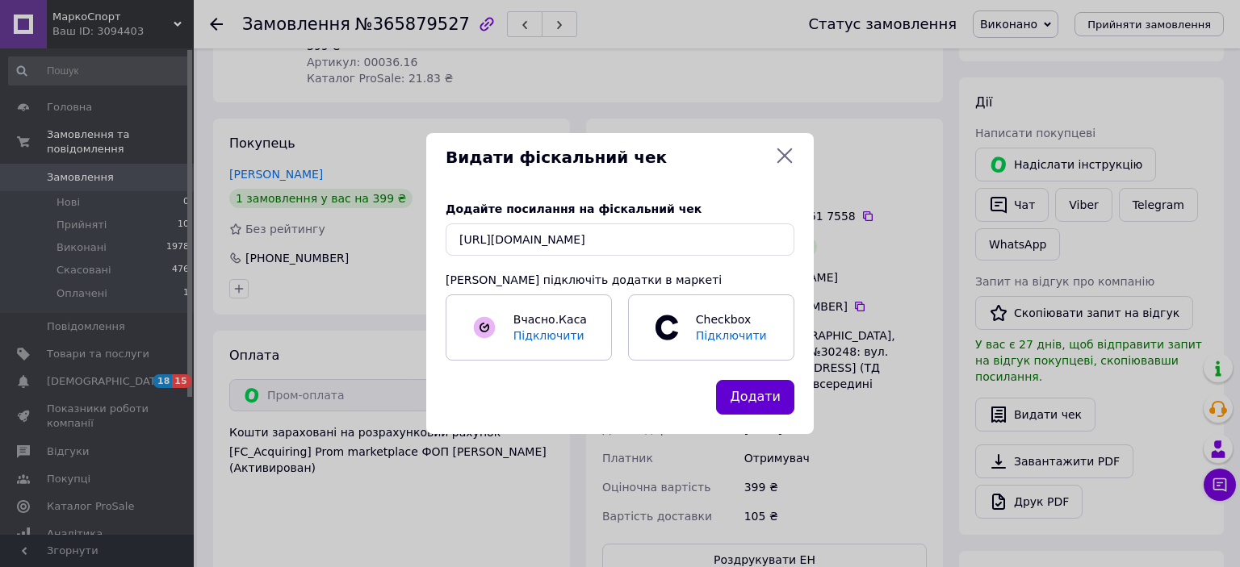
click at [752, 400] on button "Додати" at bounding box center [755, 397] width 78 height 35
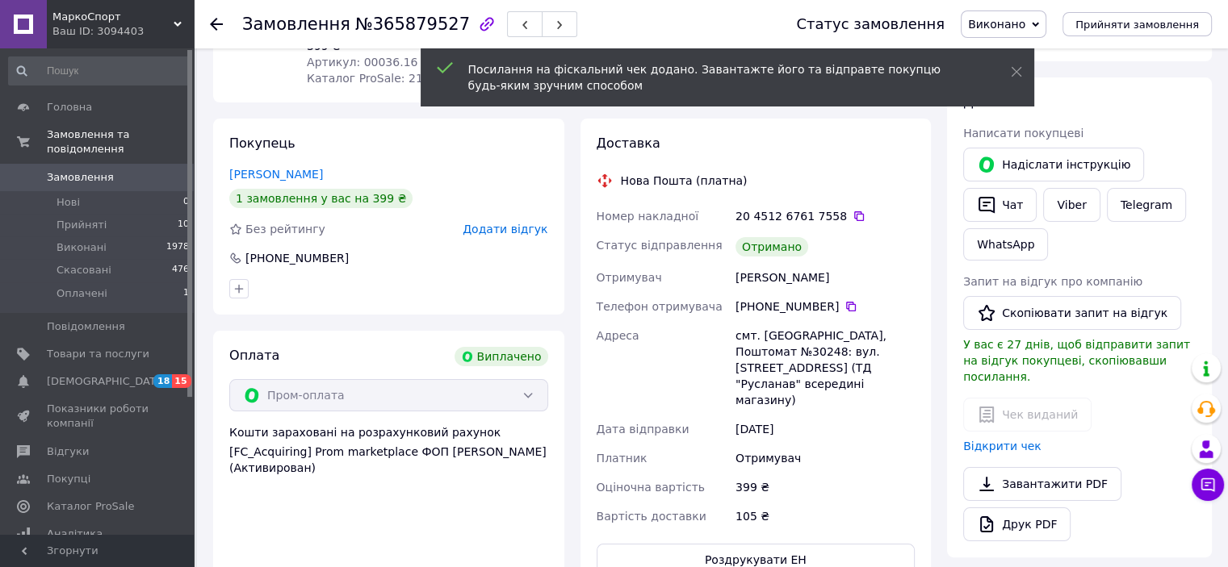
click at [216, 19] on use at bounding box center [216, 24] width 13 height 13
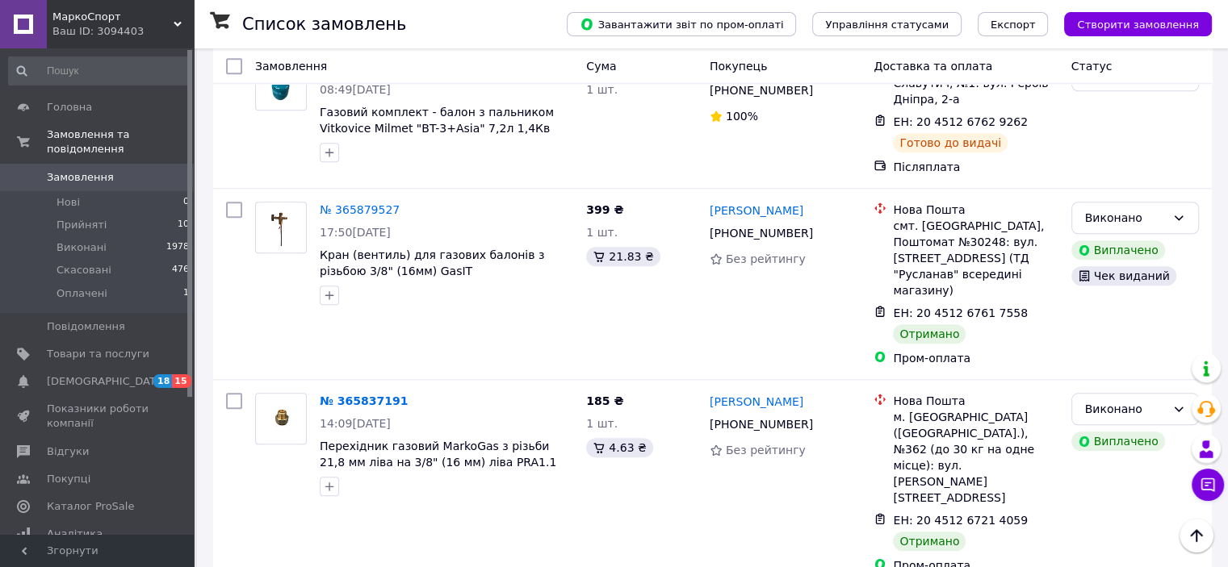
scroll to position [1432, 0]
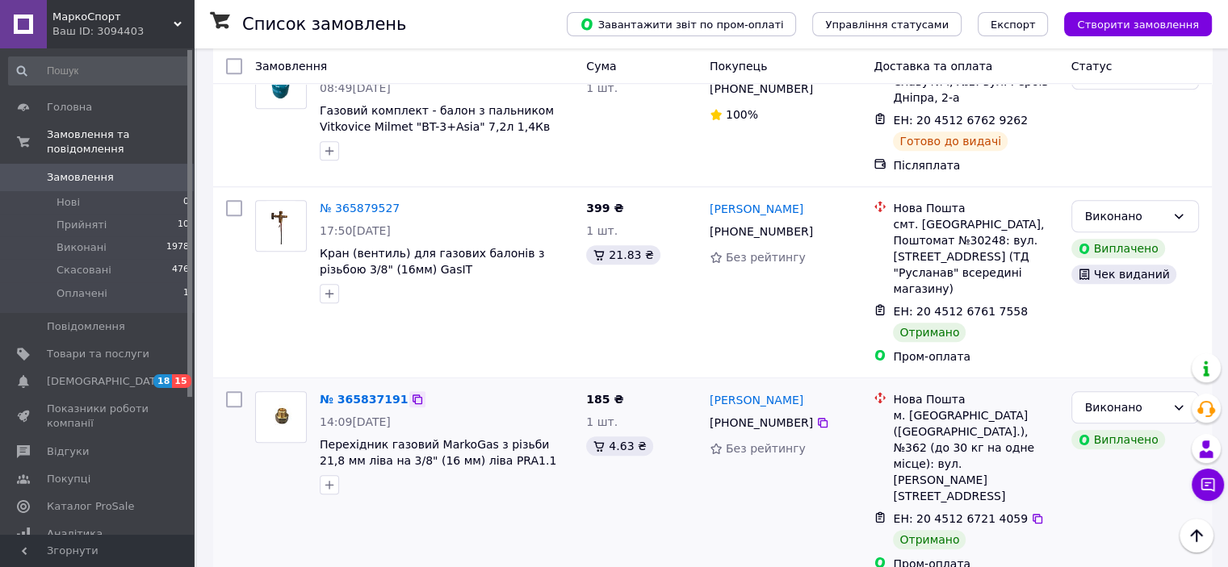
click at [413, 395] on icon at bounding box center [418, 400] width 10 height 10
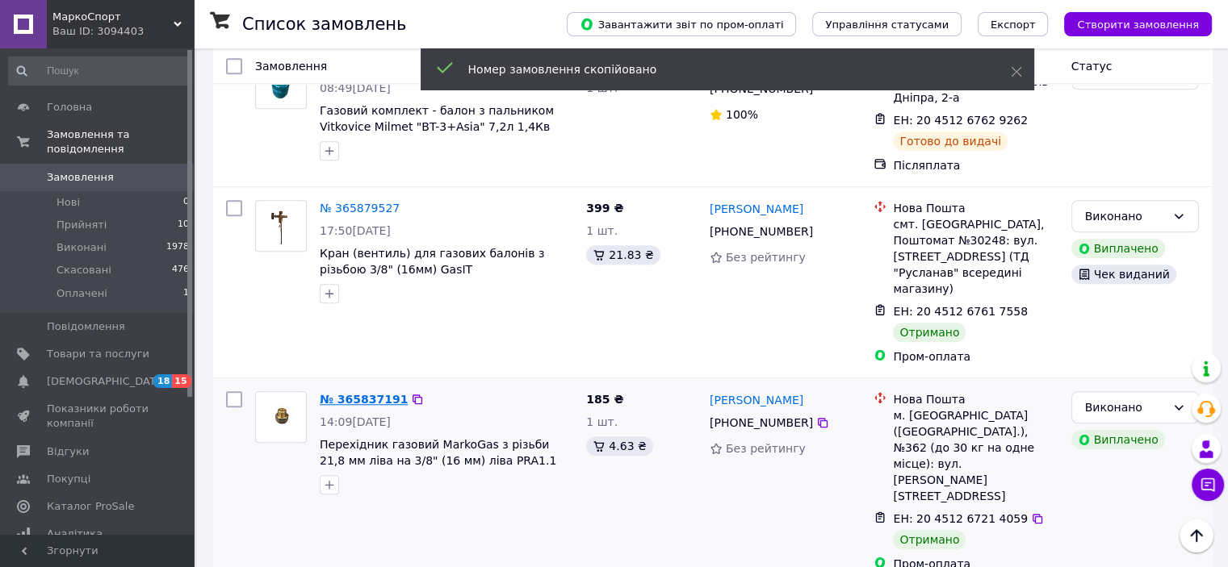
click at [375, 393] on link "№ 365837191" at bounding box center [364, 399] width 88 height 13
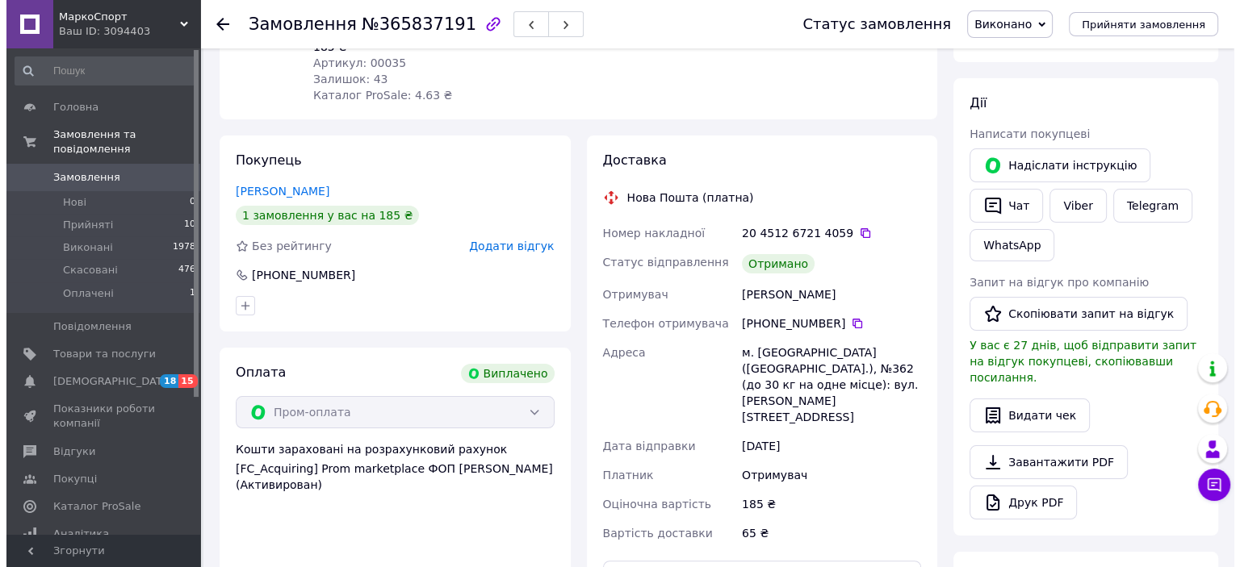
scroll to position [208, 0]
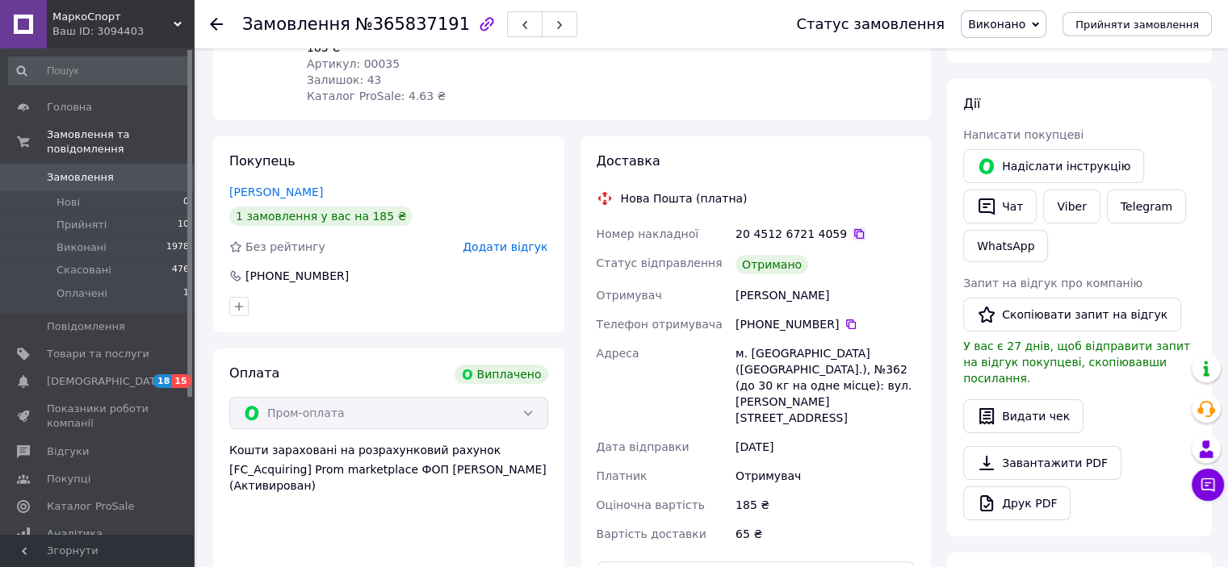
click at [852, 234] on icon at bounding box center [858, 234] width 13 height 13
click at [1020, 407] on button "Видати чек" at bounding box center [1023, 417] width 120 height 34
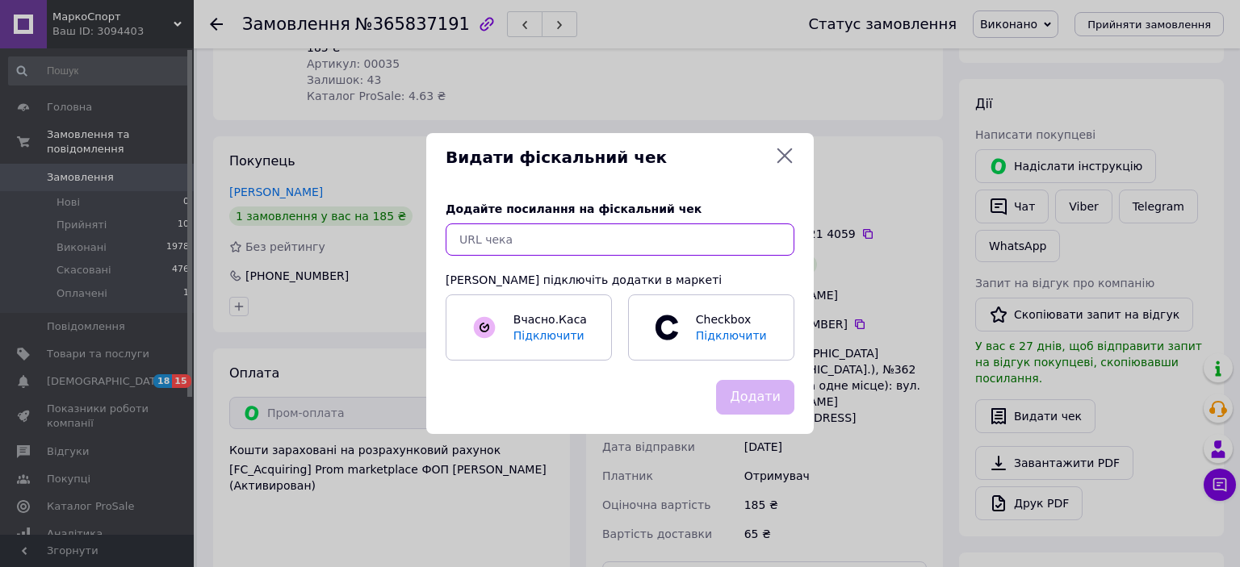
click at [659, 245] on input "text" at bounding box center [620, 240] width 349 height 32
paste input "https://check.cashalot.org.ua/receipt?id=5412747130&fn=4001174486"
type input "https://check.cashalot.org.ua/receipt?id=5412747130&fn=4001174486"
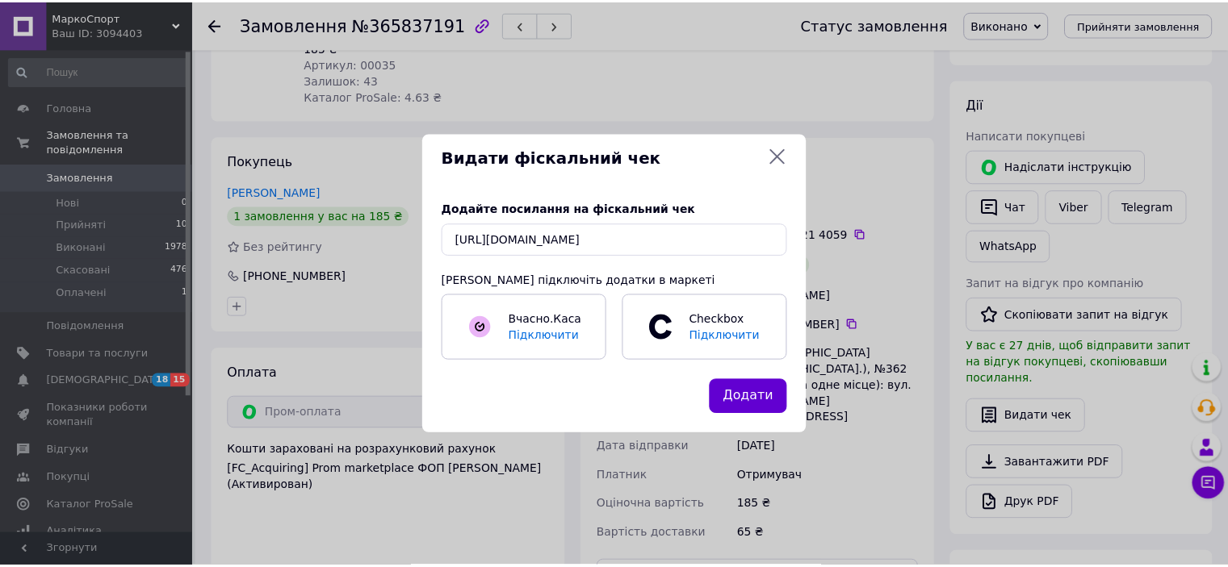
scroll to position [0, 0]
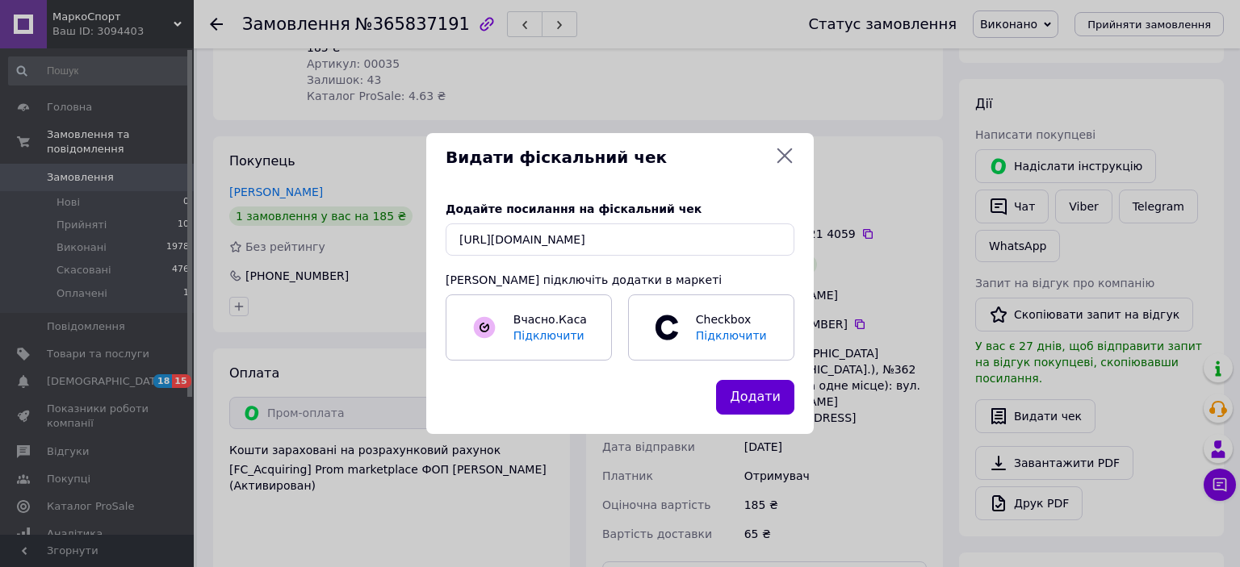
click at [765, 406] on button "Додати" at bounding box center [755, 397] width 78 height 35
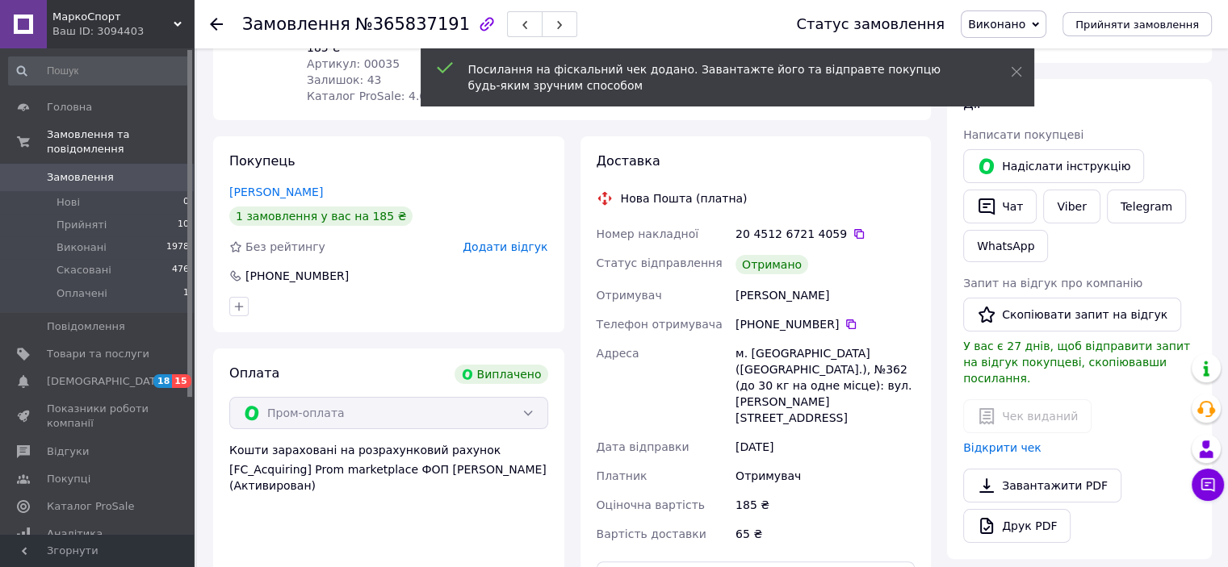
click at [216, 15] on div at bounding box center [226, 24] width 32 height 48
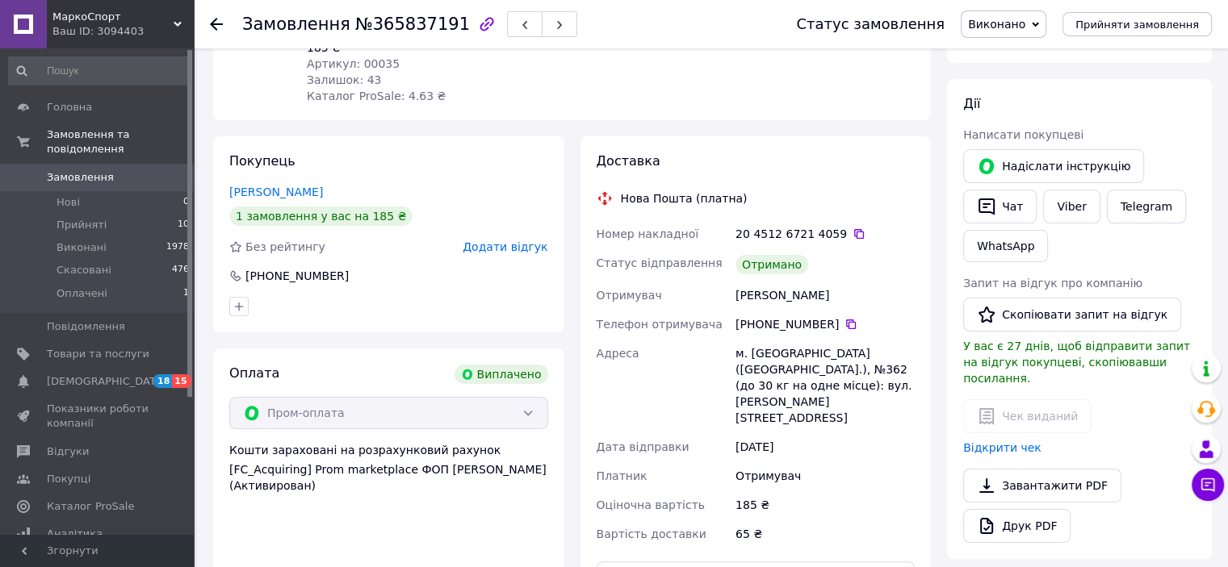
click at [216, 23] on use at bounding box center [216, 24] width 13 height 13
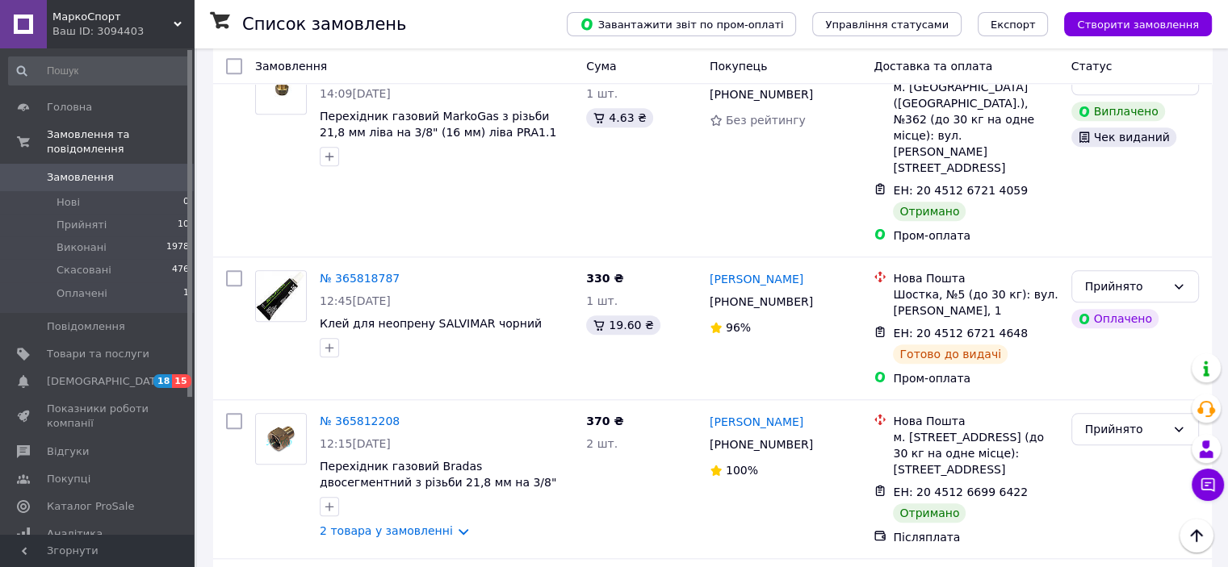
scroll to position [1569, 0]
click at [377, 525] on link "2 товара у замовленні" at bounding box center [386, 531] width 133 height 13
click at [404, 415] on icon at bounding box center [409, 421] width 13 height 13
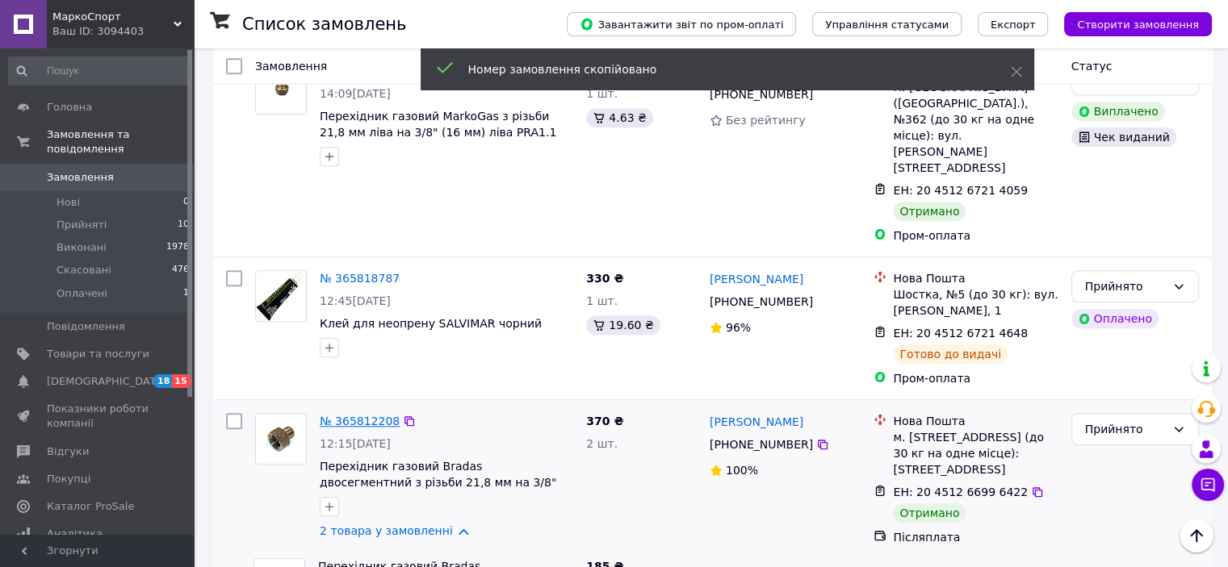
click at [372, 415] on link "№ 365812208" at bounding box center [360, 421] width 80 height 13
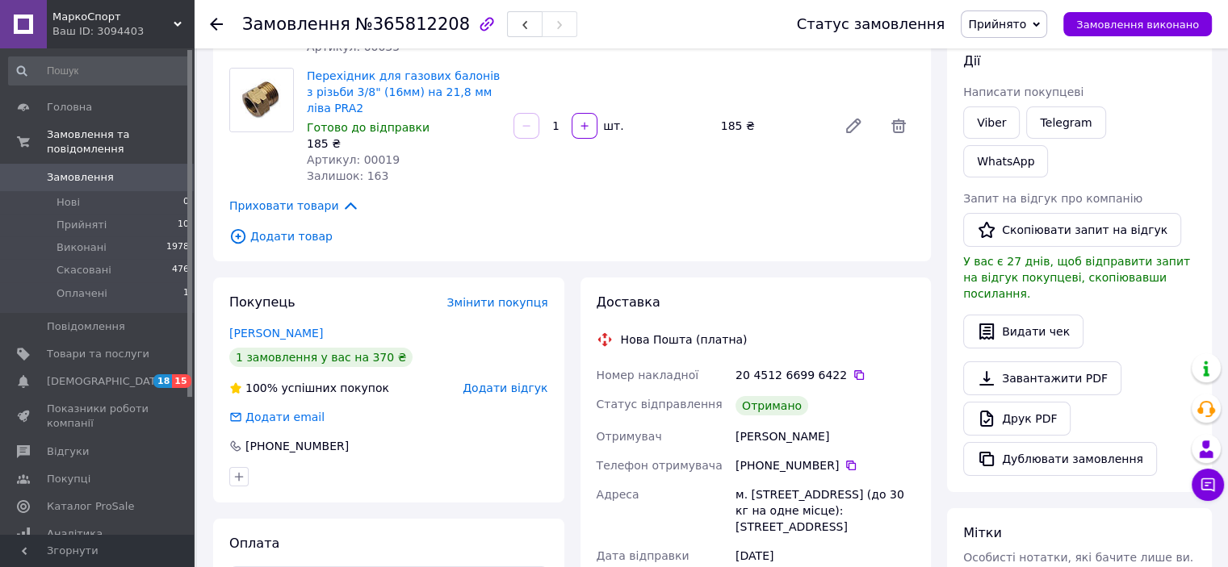
scroll to position [228, 0]
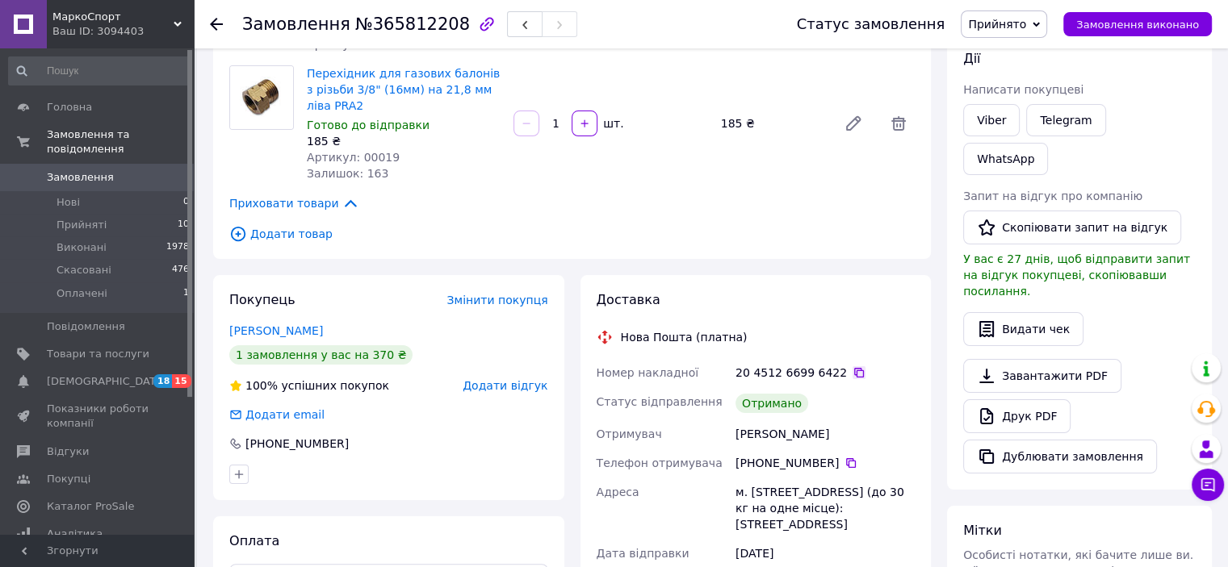
click at [852, 371] on icon at bounding box center [858, 372] width 13 height 13
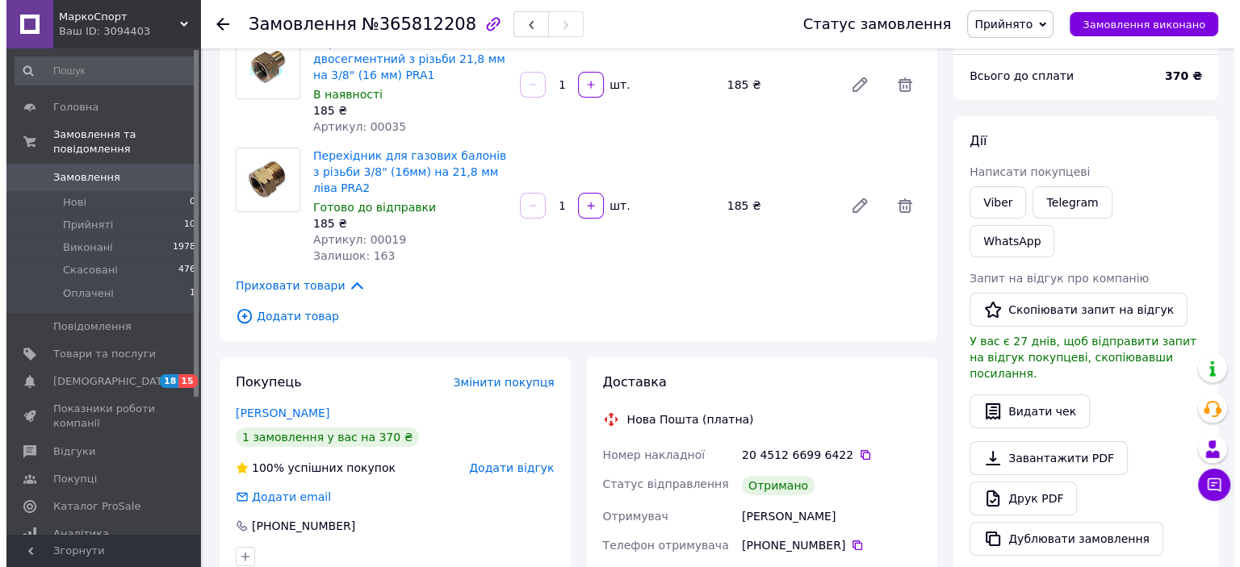
scroll to position [144, 0]
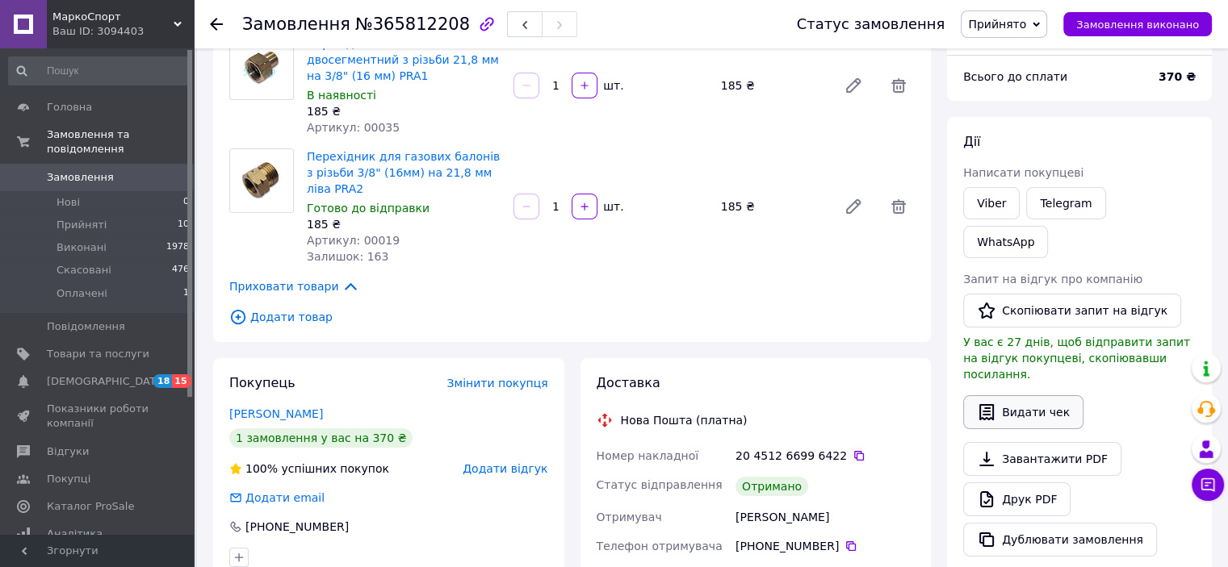
click at [1023, 396] on button "Видати чек" at bounding box center [1023, 413] width 120 height 34
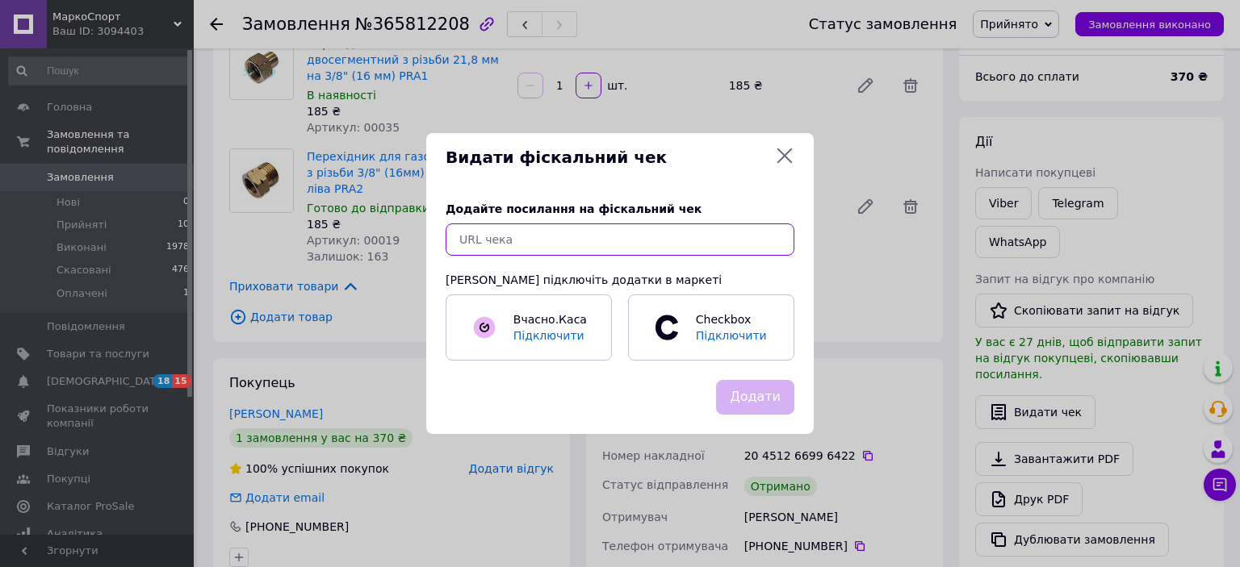
click at [646, 240] on input "text" at bounding box center [620, 240] width 349 height 32
paste input "[URL][DOMAIN_NAME]"
type input "[URL][DOMAIN_NAME]"
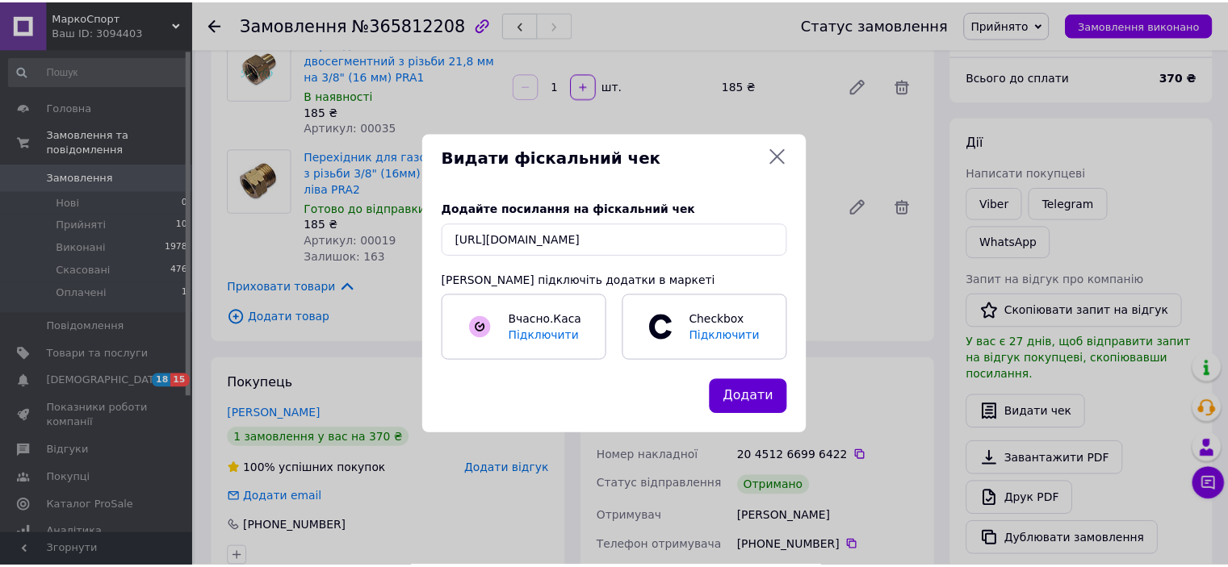
scroll to position [0, 0]
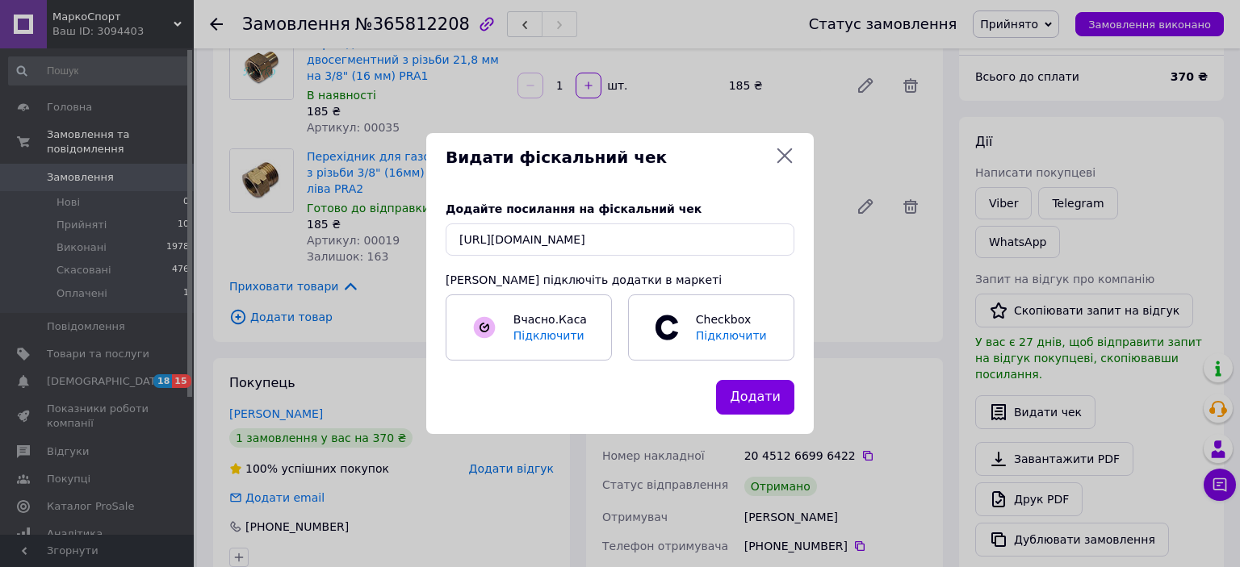
click at [765, 399] on button "Додати" at bounding box center [755, 397] width 78 height 35
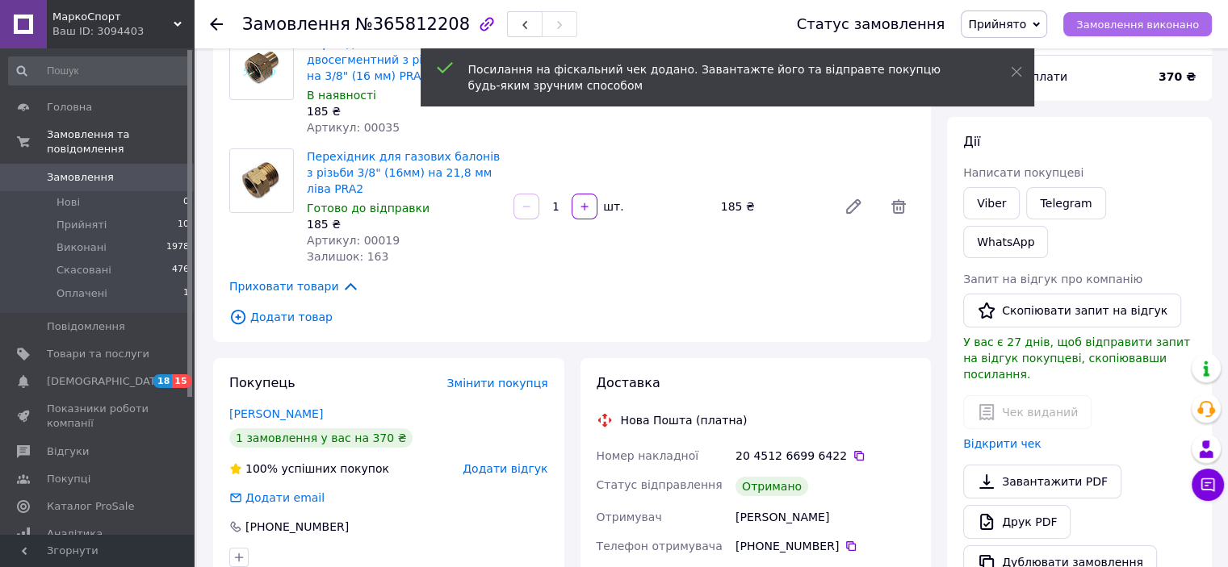
click at [1138, 24] on span "Замовлення виконано" at bounding box center [1137, 25] width 123 height 12
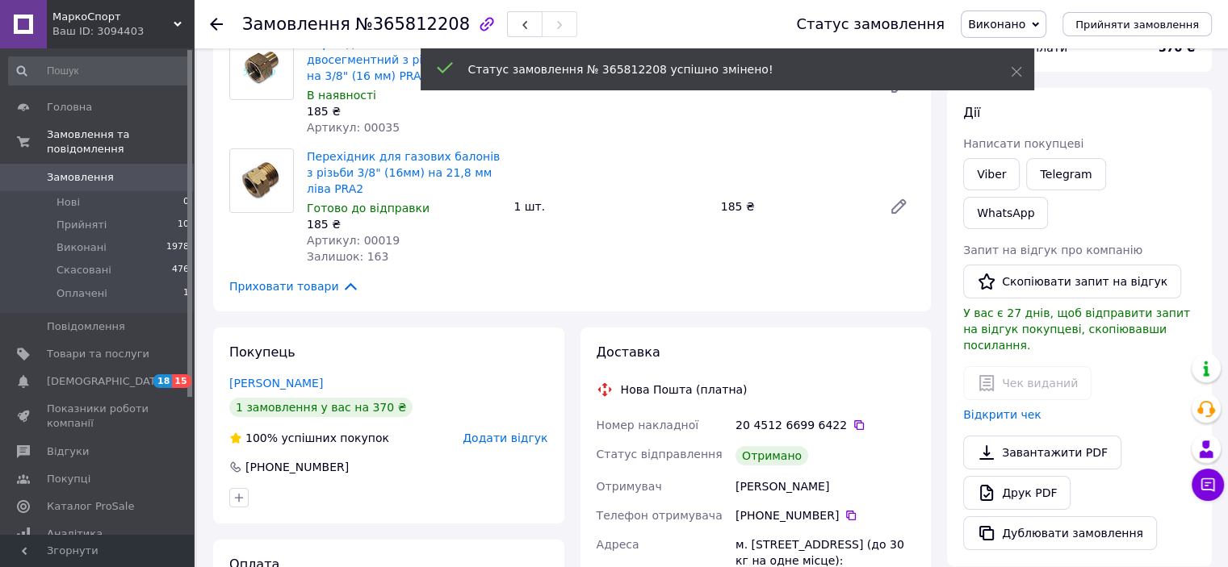
click at [213, 19] on use at bounding box center [216, 24] width 13 height 13
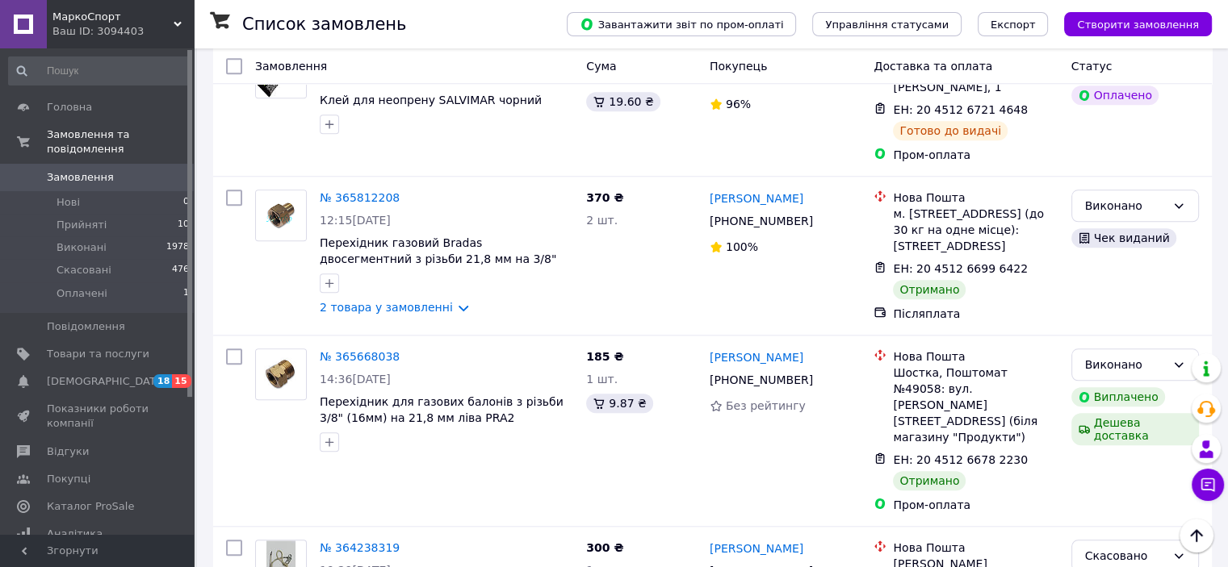
scroll to position [1585, 0]
click at [403, 350] on icon at bounding box center [409, 356] width 13 height 13
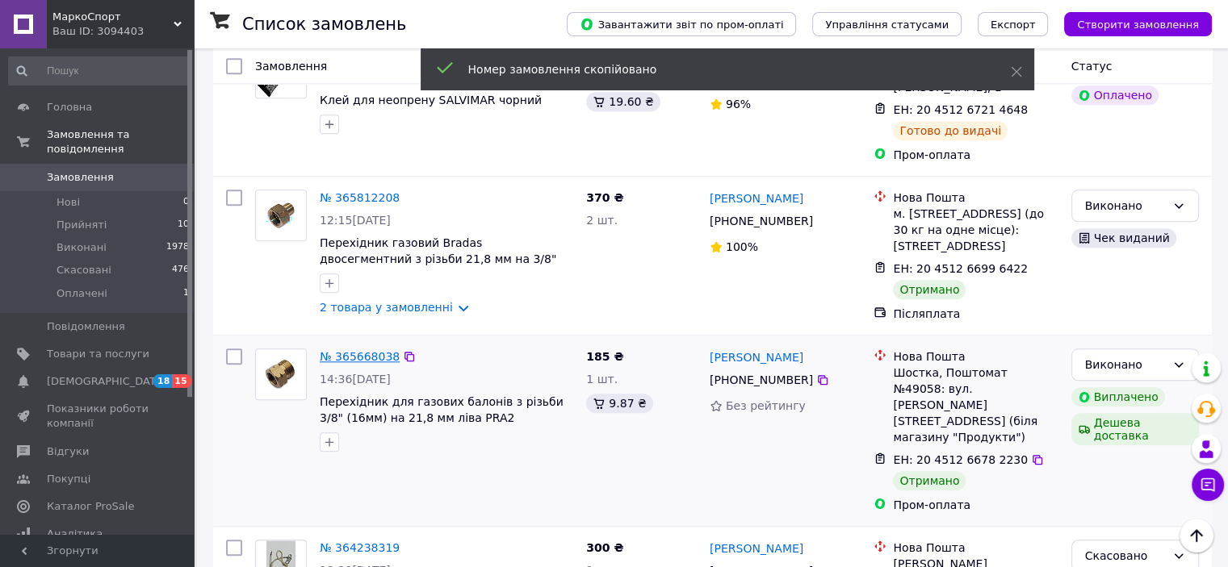
click at [365, 350] on link "№ 365668038" at bounding box center [360, 356] width 80 height 13
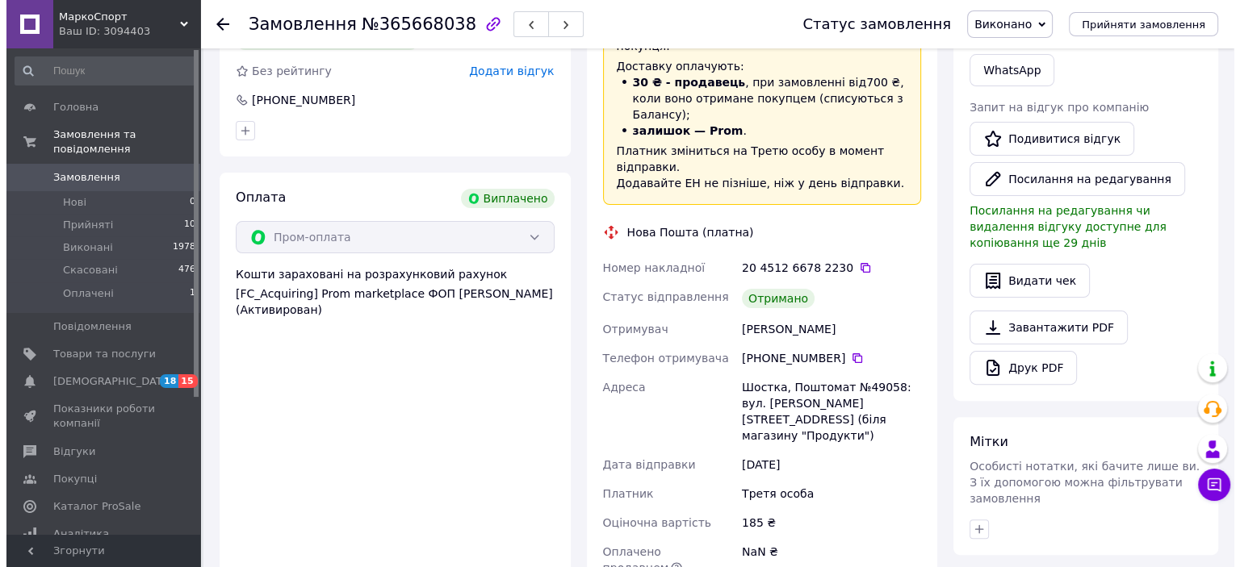
scroll to position [375, 0]
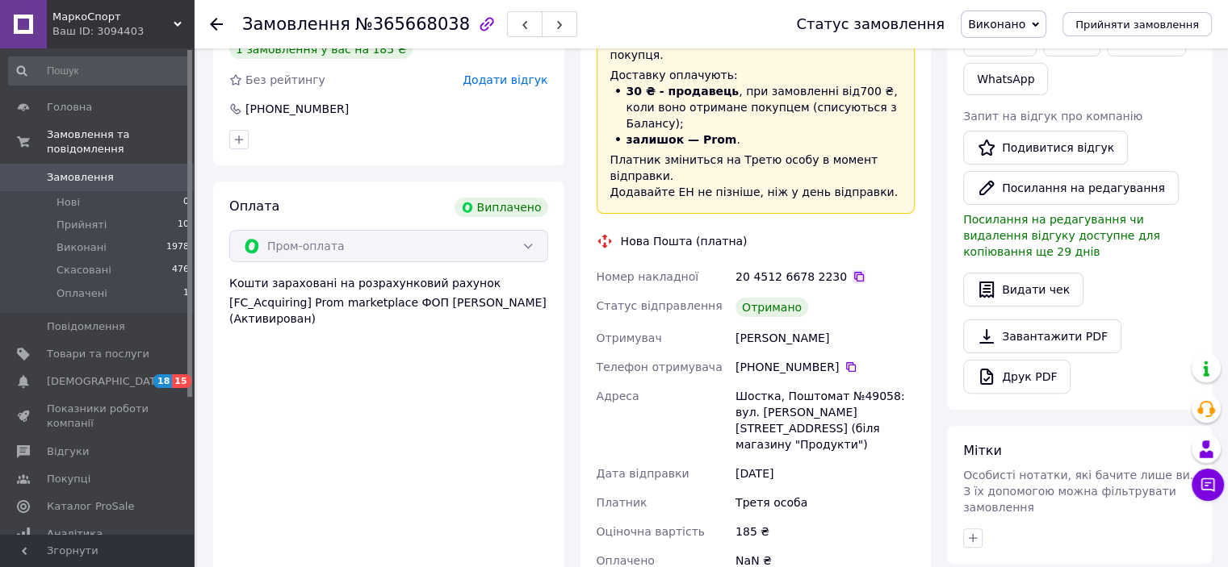
click at [852, 270] on icon at bounding box center [858, 276] width 13 height 13
click at [1026, 273] on button "Видати чек" at bounding box center [1023, 290] width 120 height 34
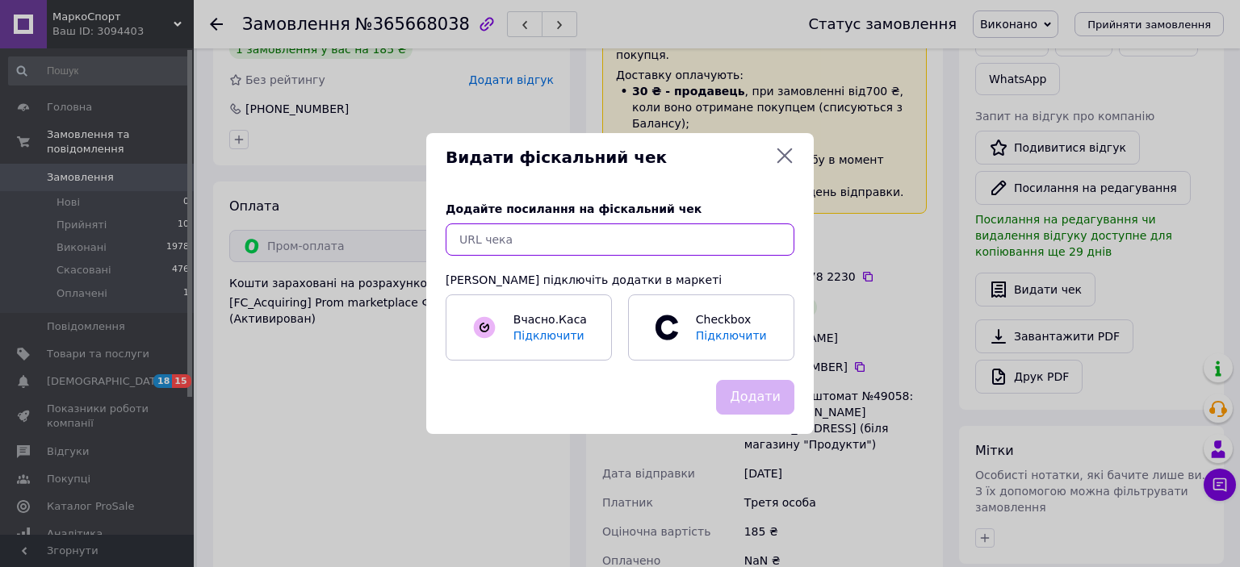
click at [719, 232] on input "text" at bounding box center [620, 240] width 349 height 32
paste input "[URL][DOMAIN_NAME]"
type input "[URL][DOMAIN_NAME]"
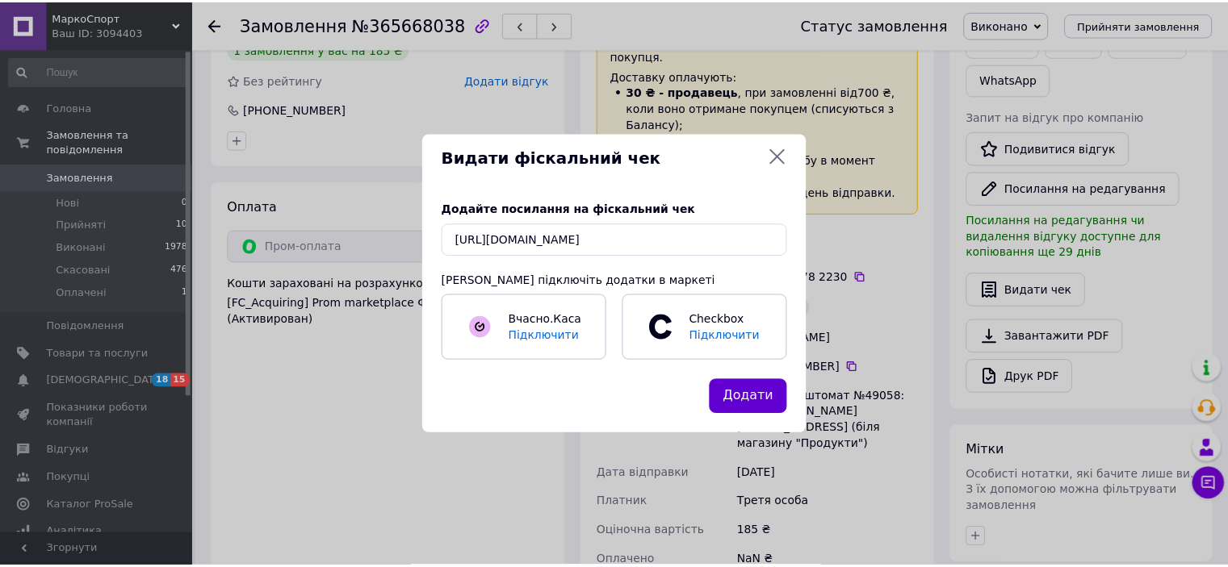
scroll to position [0, 0]
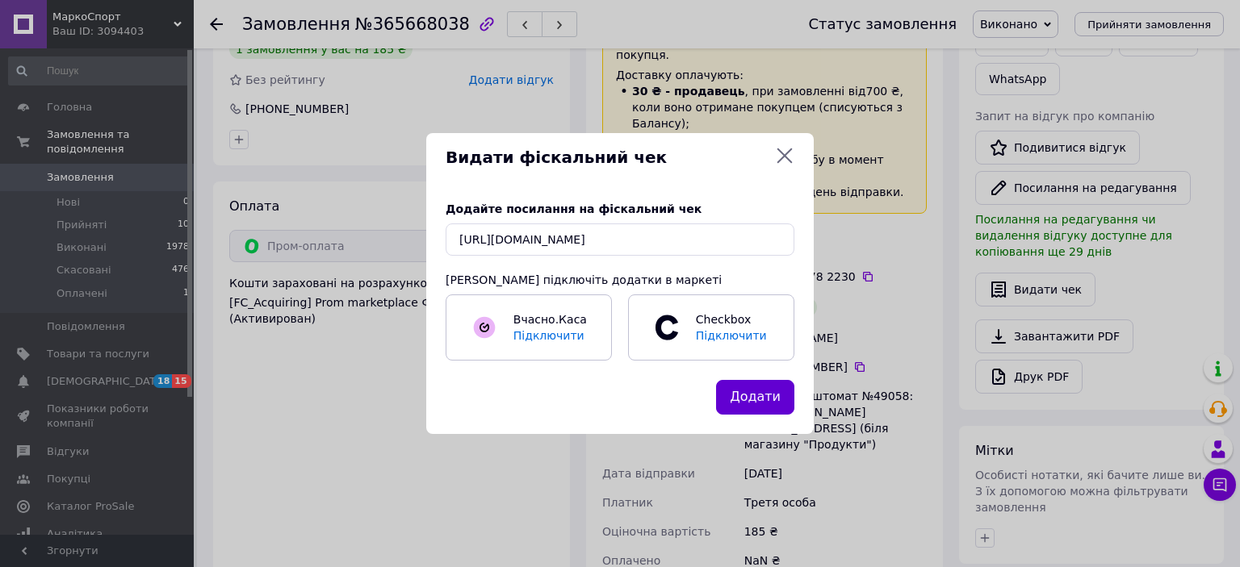
click at [741, 393] on button "Додати" at bounding box center [755, 397] width 78 height 35
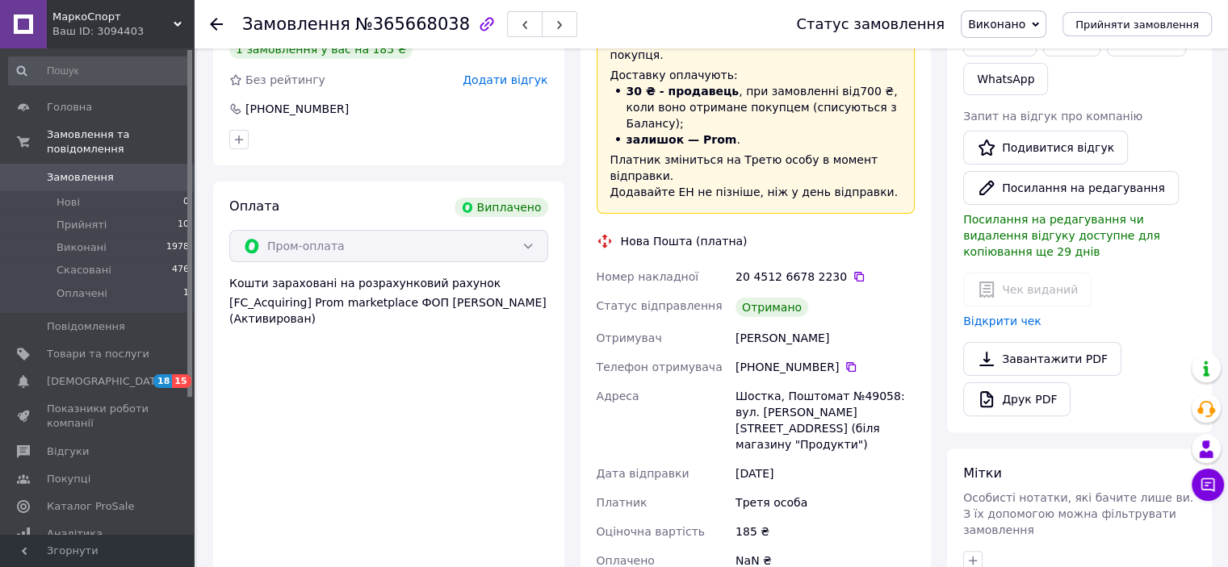
click at [220, 23] on use at bounding box center [216, 24] width 13 height 13
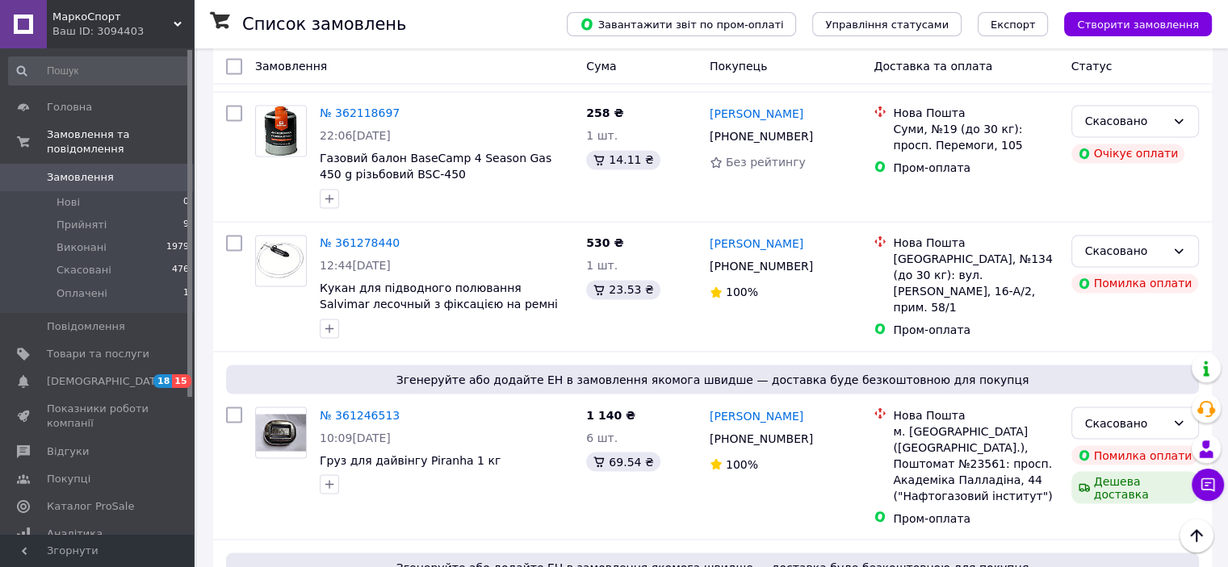
scroll to position [2737, 0]
